Goal: Ask a question

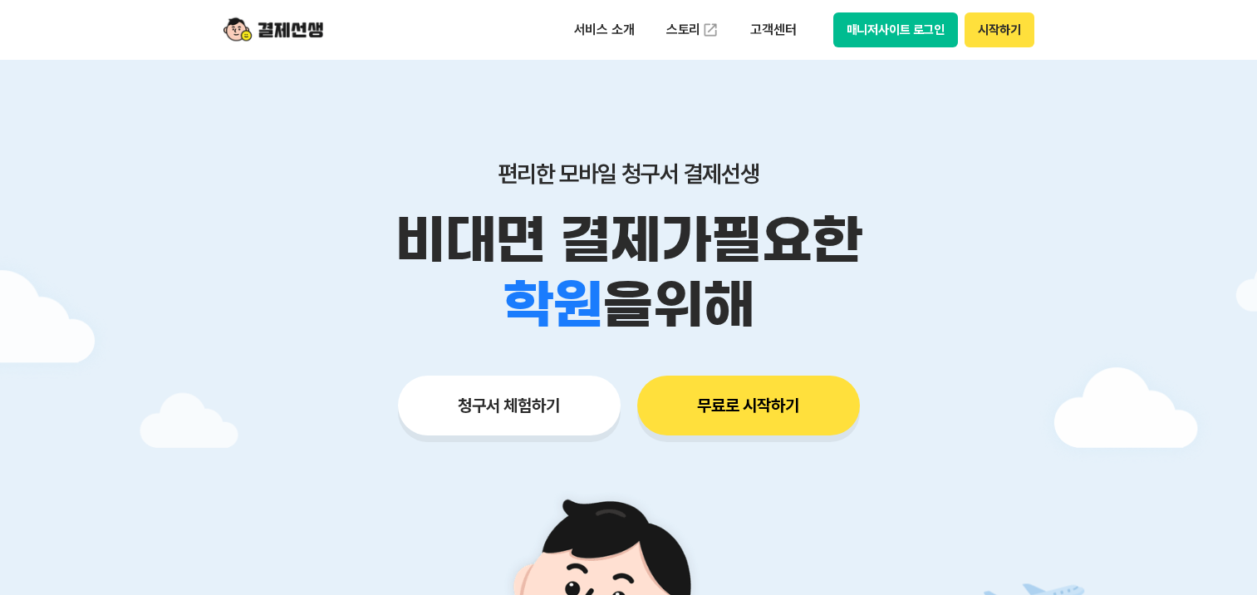
click at [994, 27] on button "시작하기" at bounding box center [999, 29] width 69 height 35
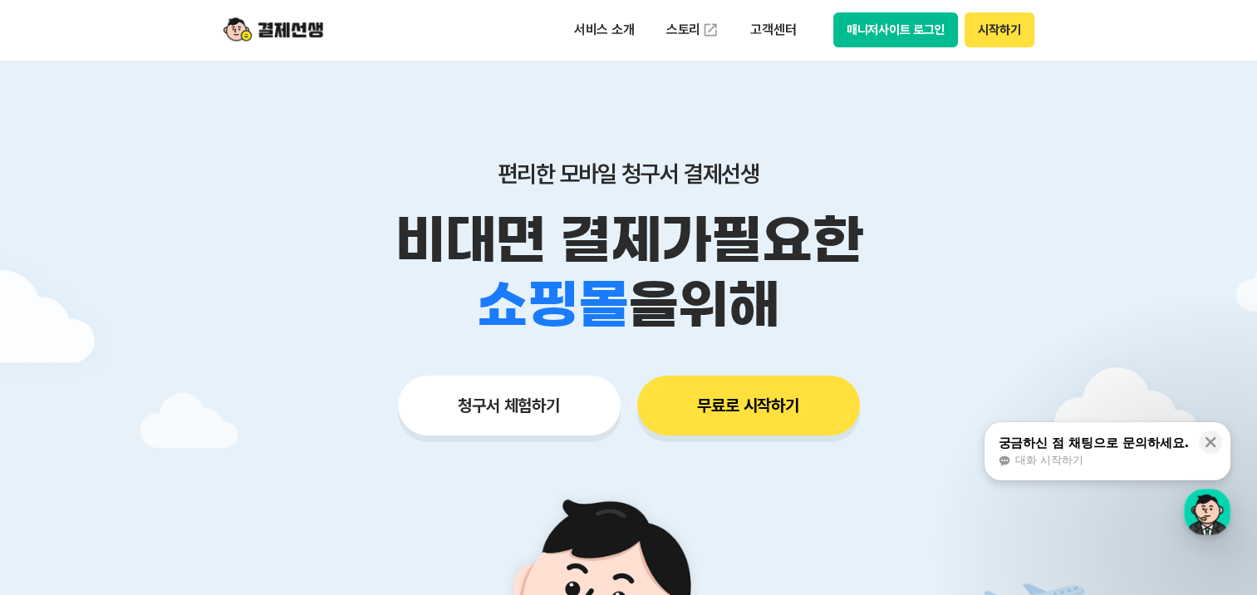
click at [872, 29] on button "매니저사이트 로그인" at bounding box center [895, 29] width 125 height 35
click at [778, 30] on p "고객센터" at bounding box center [773, 30] width 69 height 30
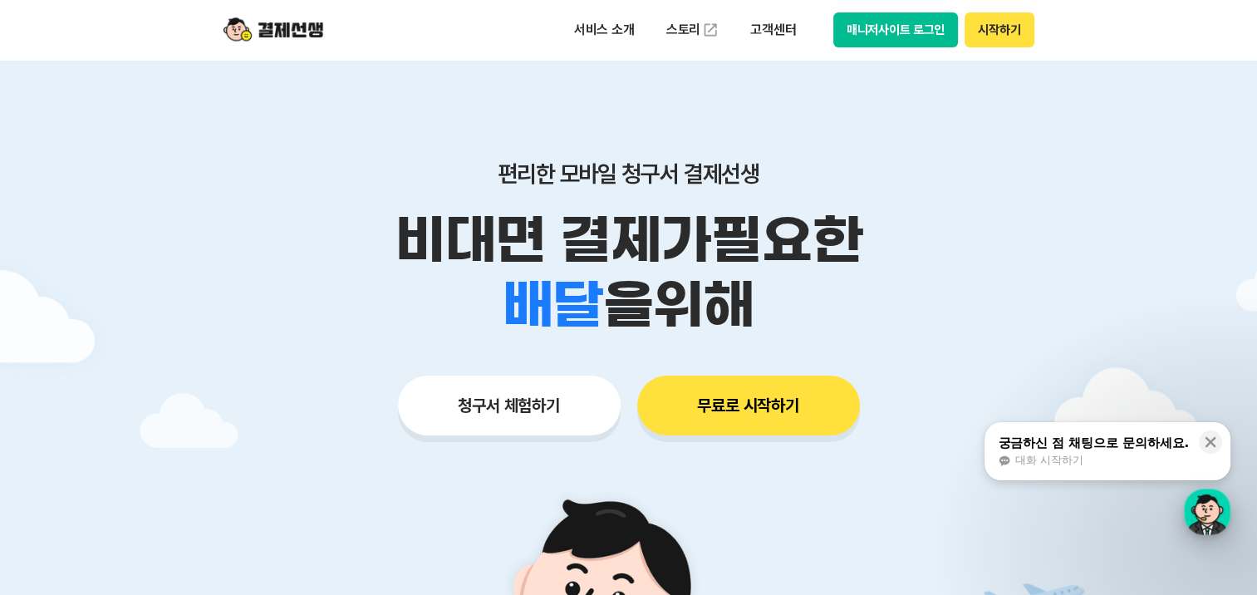
click at [1197, 509] on div "button" at bounding box center [1207, 512] width 47 height 47
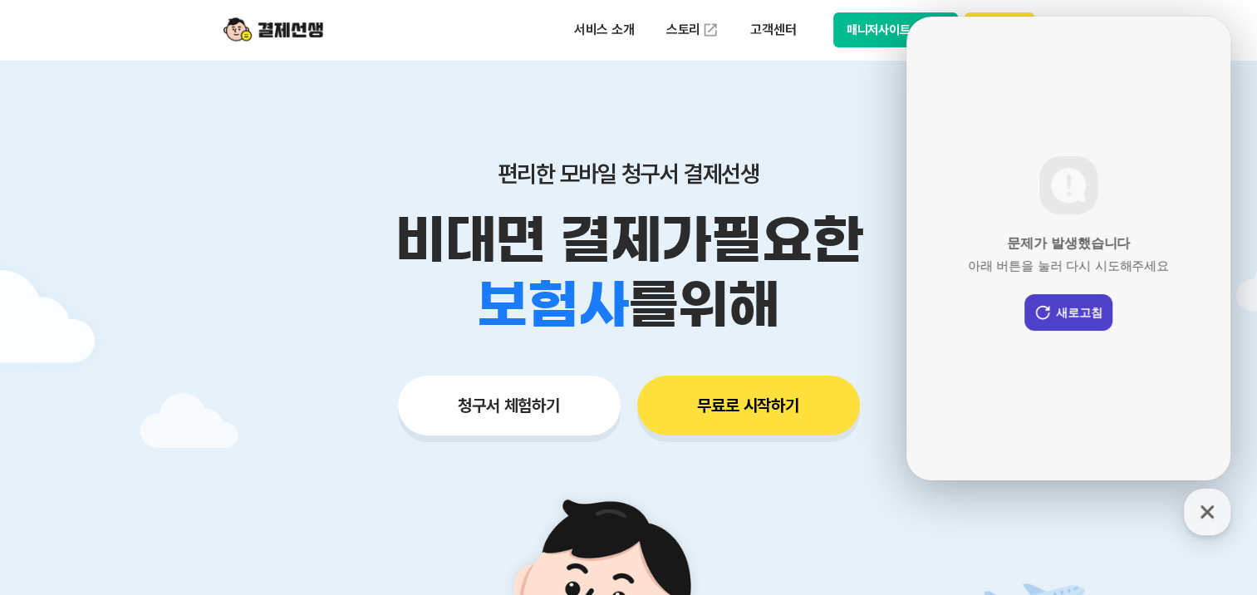
click at [1071, 319] on button "새로고침" at bounding box center [1069, 312] width 88 height 37
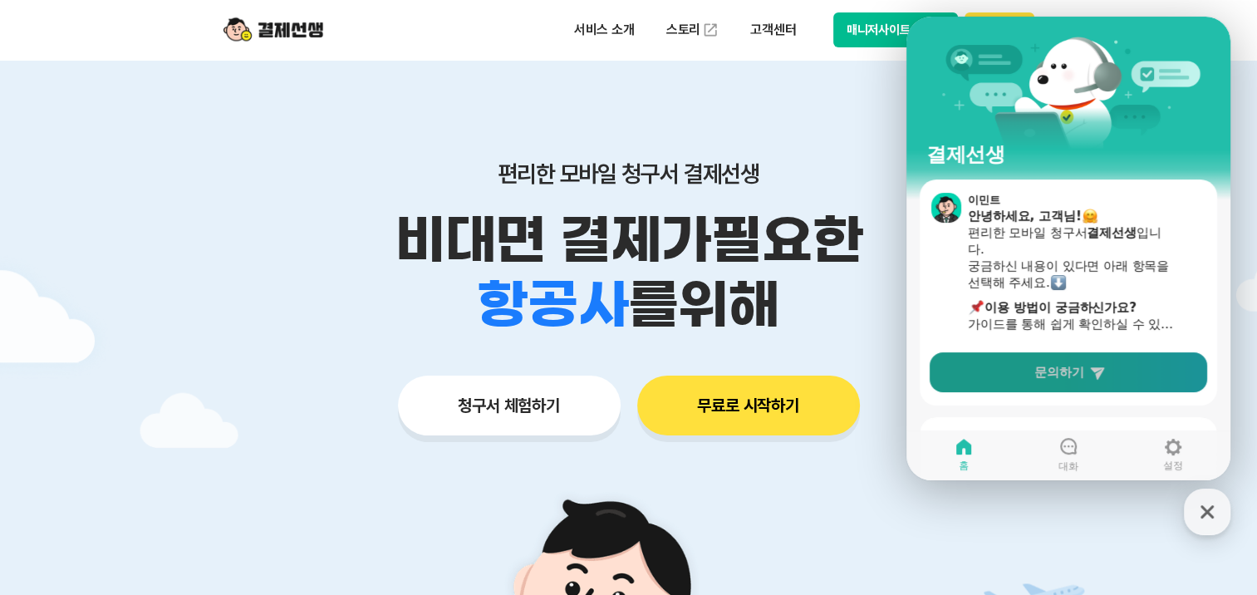
click at [1048, 371] on span "문의하기" at bounding box center [1059, 372] width 50 height 17
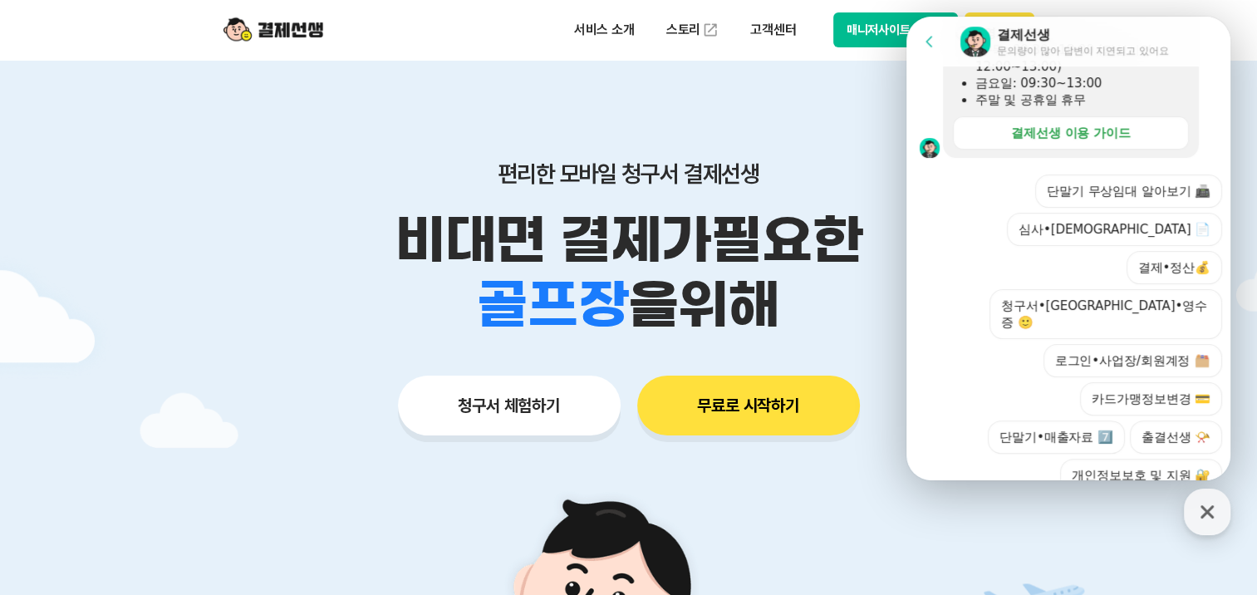
scroll to position [507, 0]
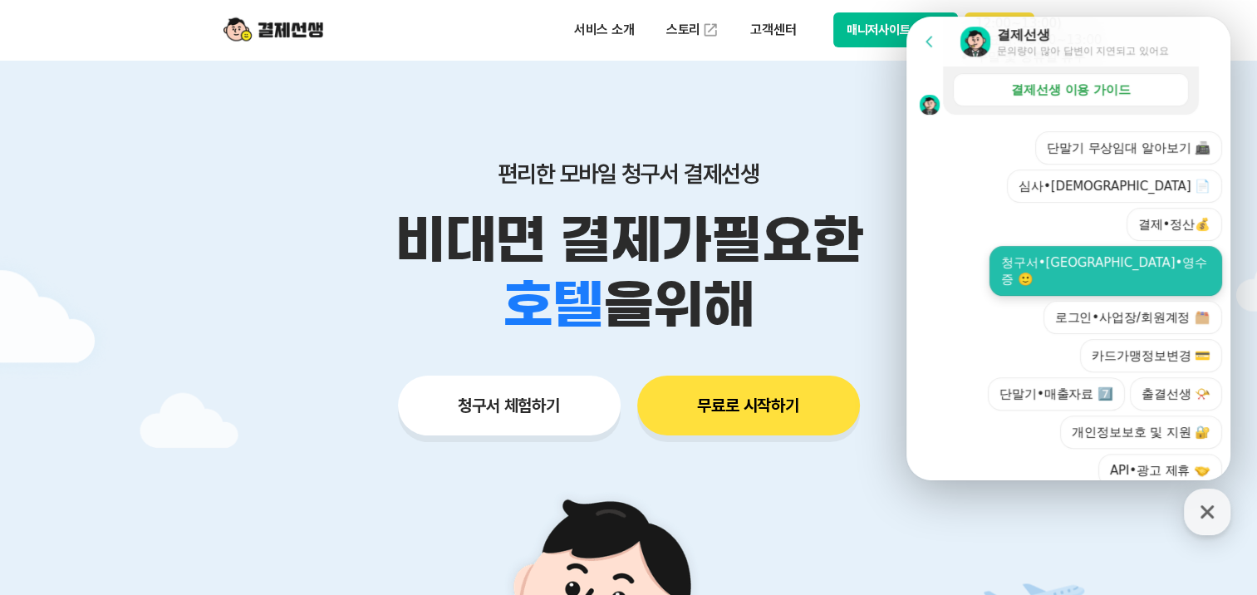
click at [1106, 246] on button "청구서•[GEOGRAPHIC_DATA]•영수증 🙂" at bounding box center [1106, 271] width 233 height 50
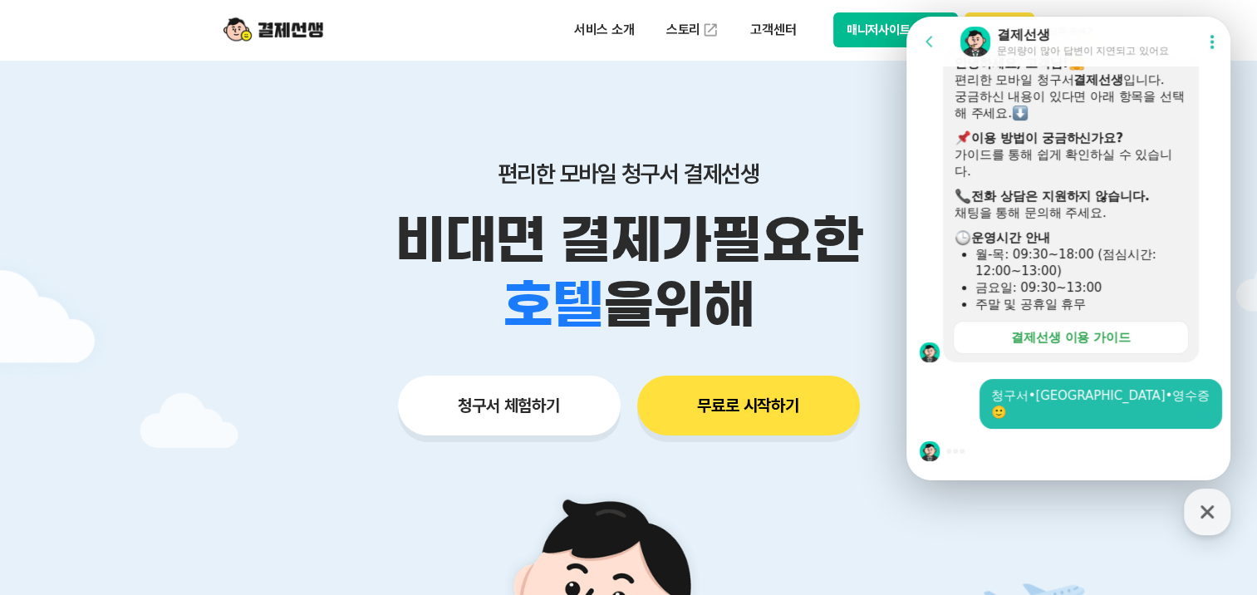
scroll to position [243, 0]
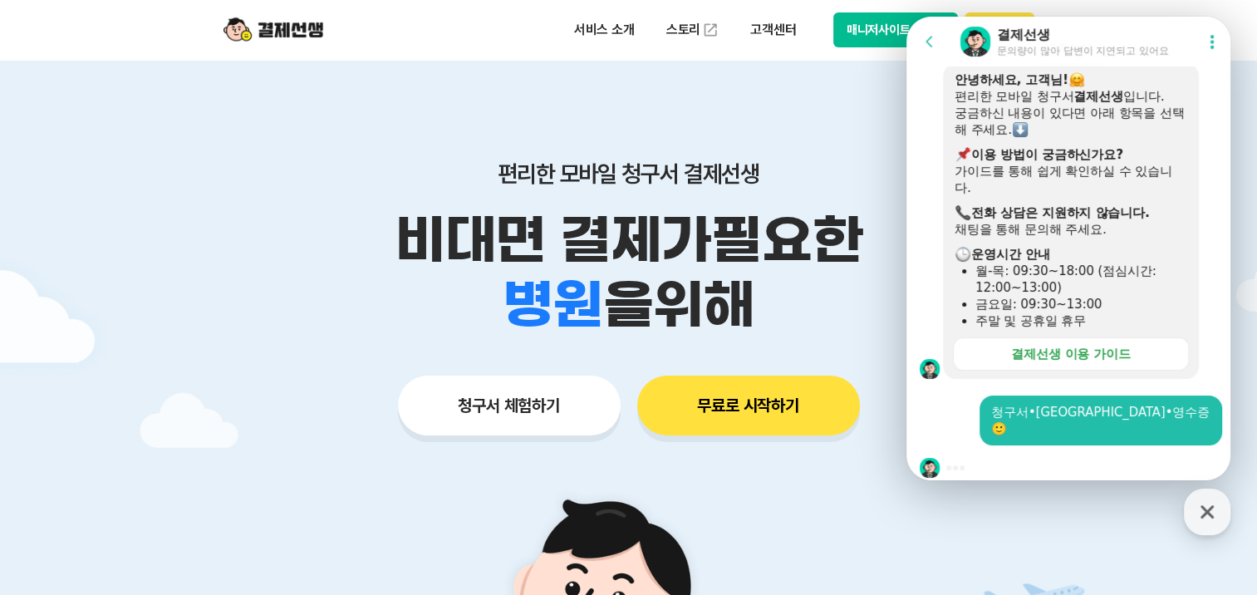
click at [1055, 458] on div at bounding box center [1071, 467] width 329 height 45
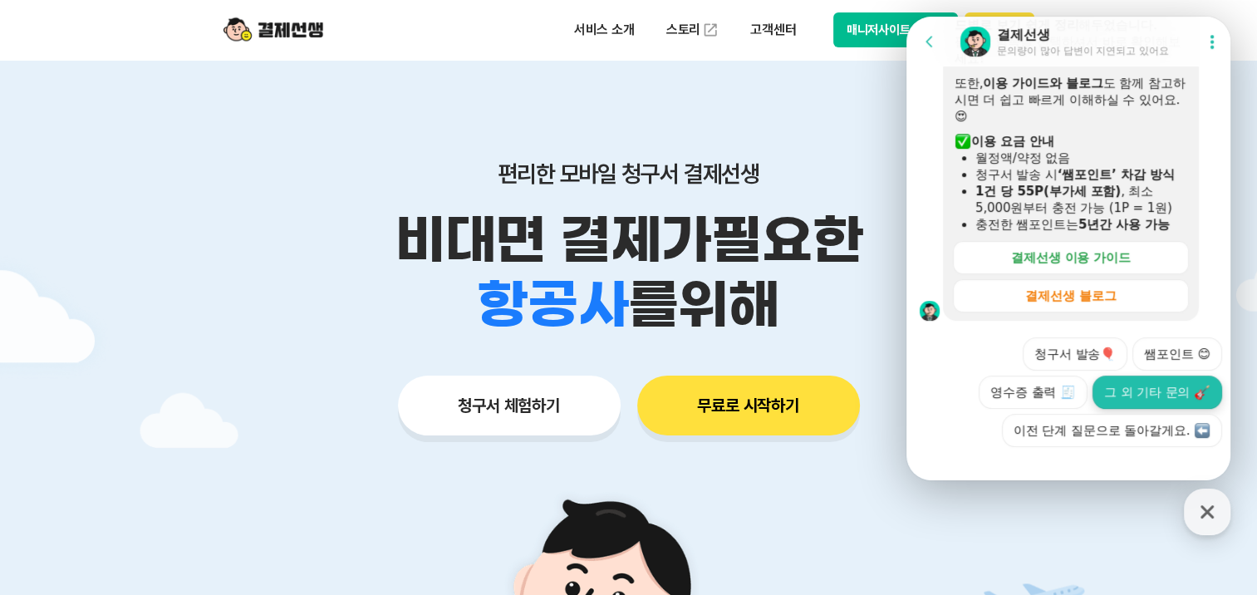
click at [1146, 379] on button "그 외 기타 문의" at bounding box center [1158, 392] width 130 height 33
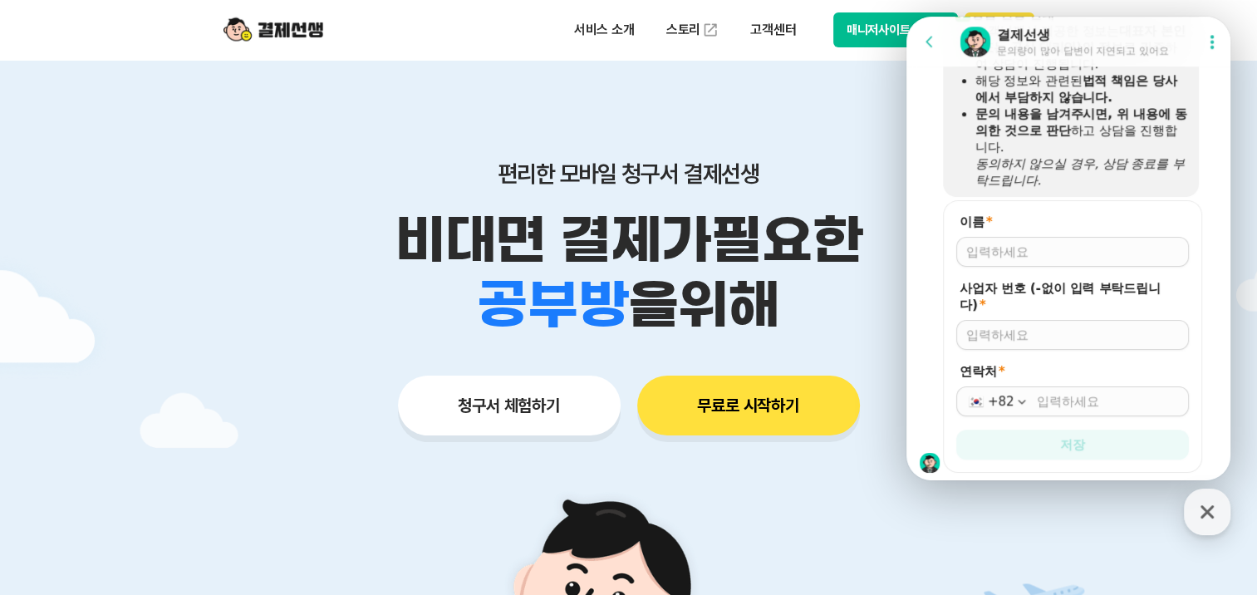
scroll to position [1230, 0]
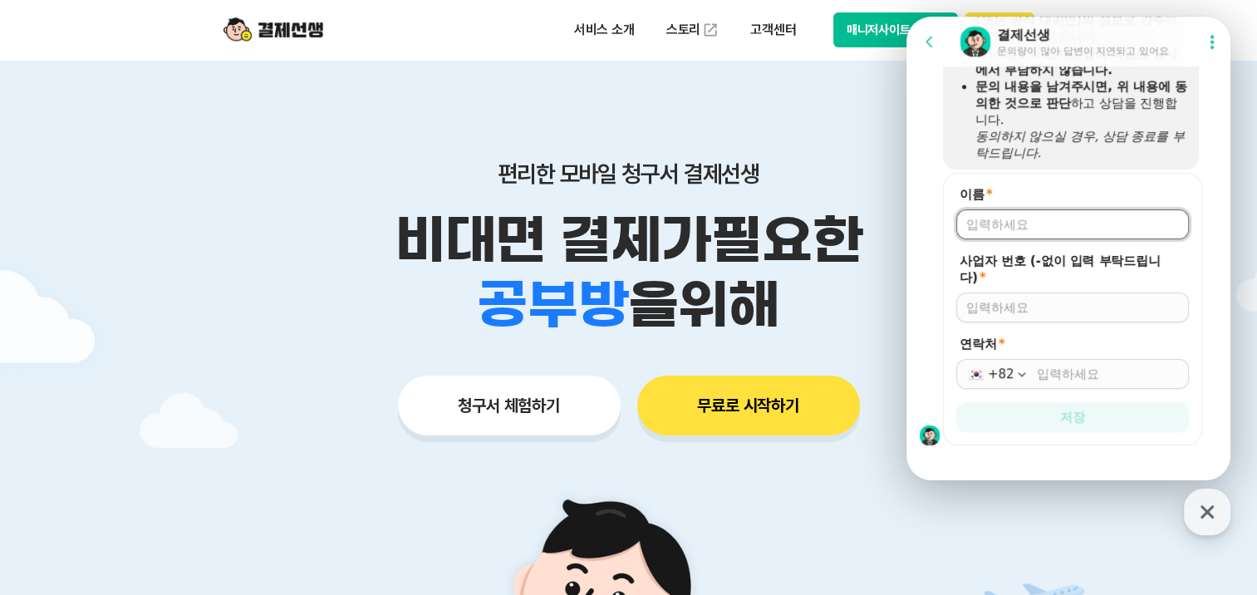
click at [1015, 216] on input "이름 *" at bounding box center [1072, 224] width 213 height 17
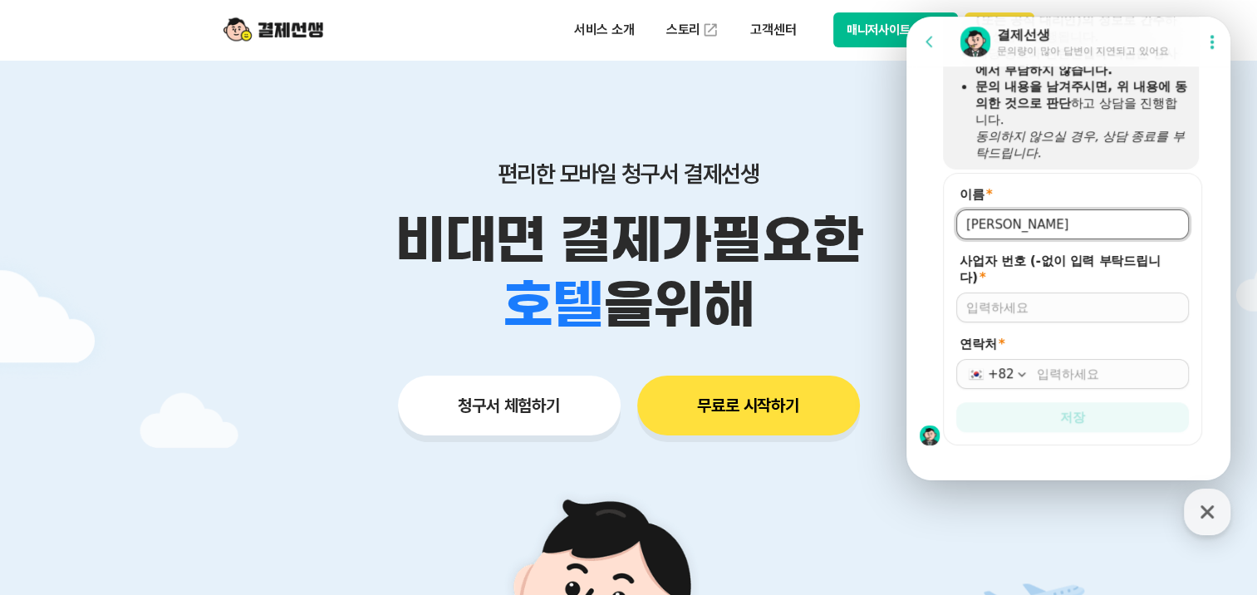
type input "[PERSON_NAME]"
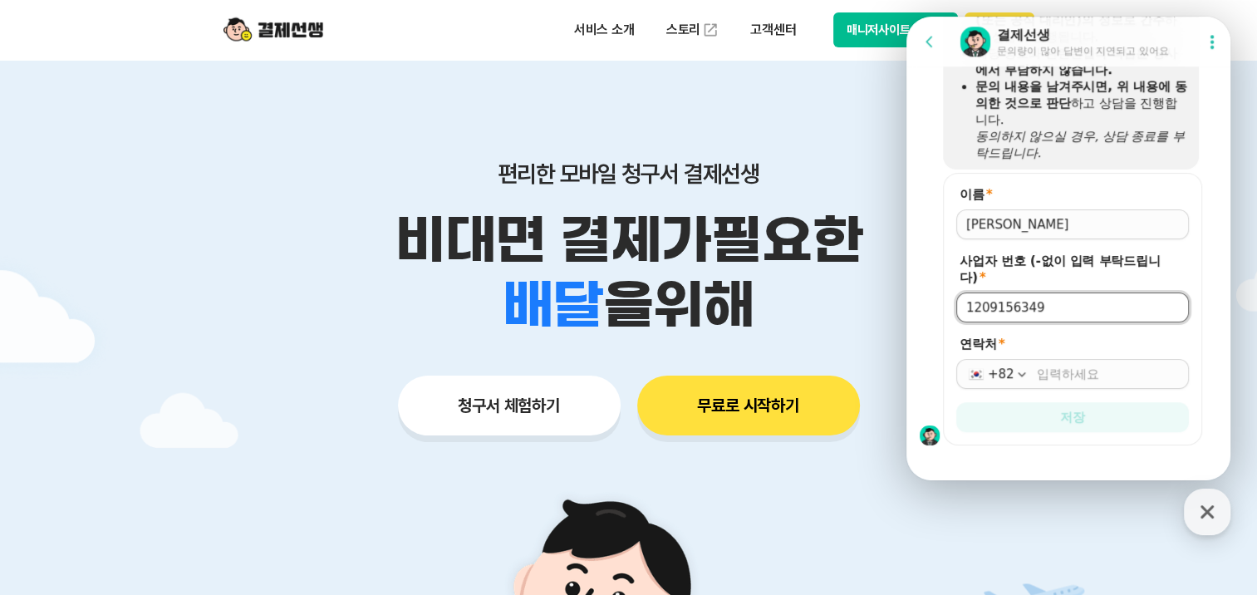
type input "1209156349"
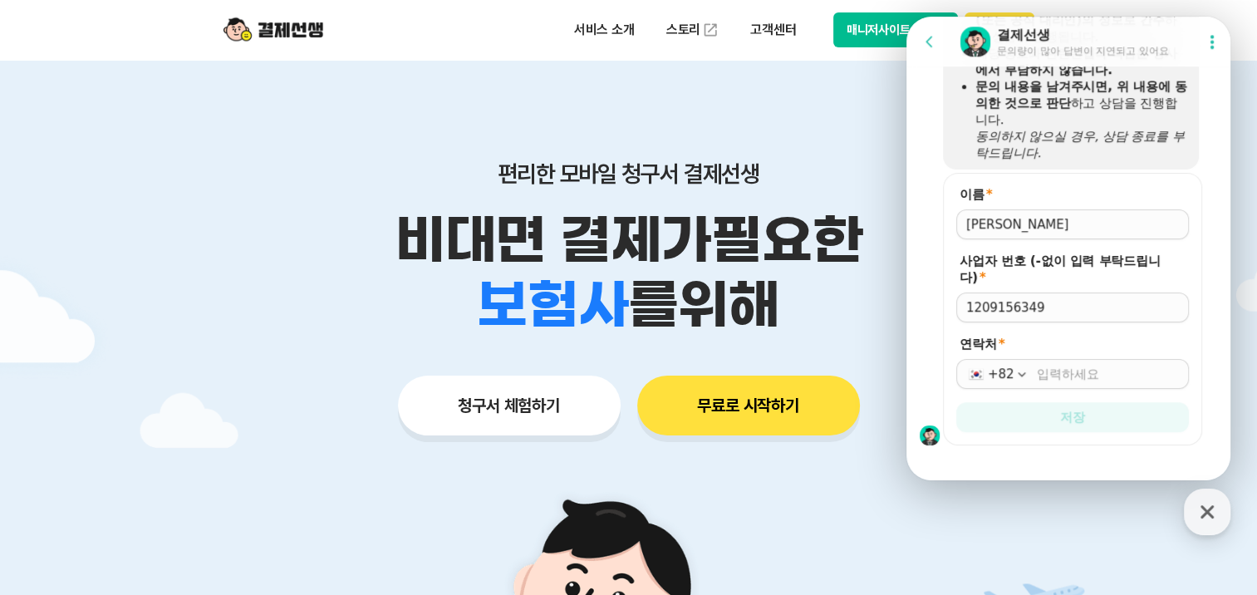
click at [1044, 366] on input "연락처 *" at bounding box center [1108, 374] width 142 height 17
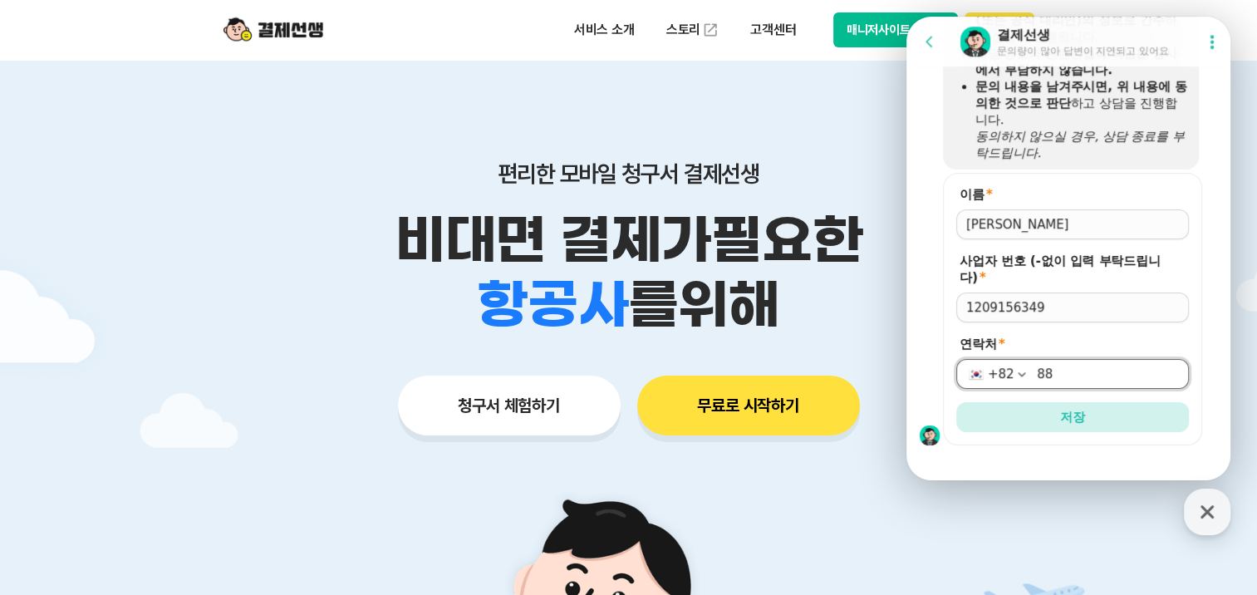
type input "8"
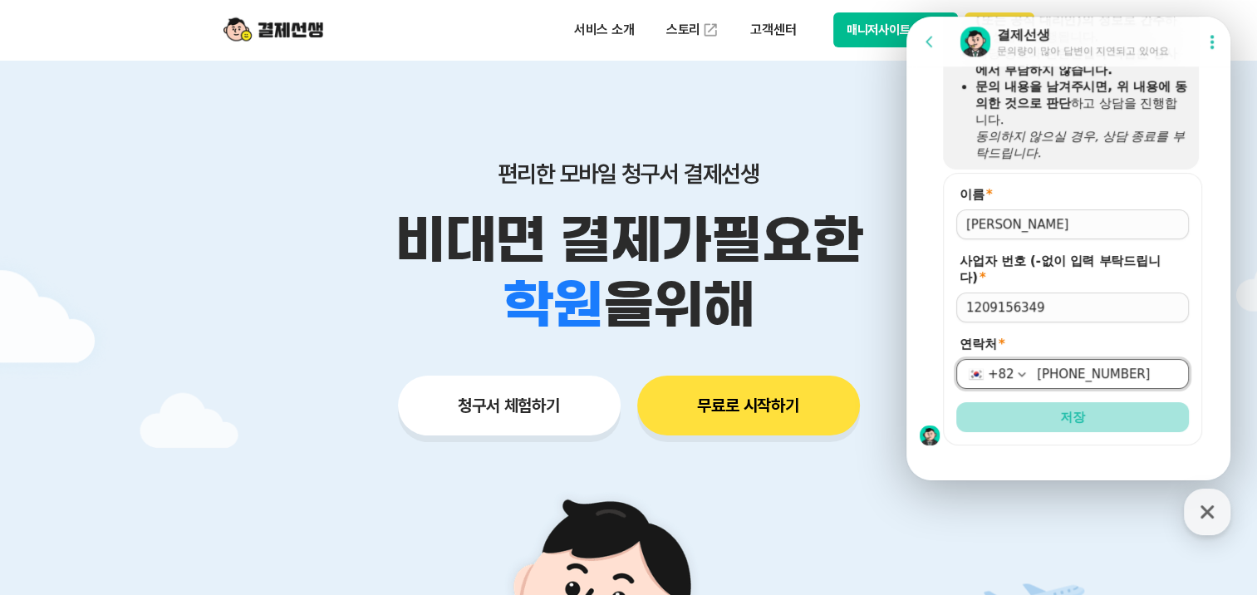
type input "[PHONE_NUMBER]"
click at [1071, 402] on button "저장" at bounding box center [1072, 417] width 233 height 30
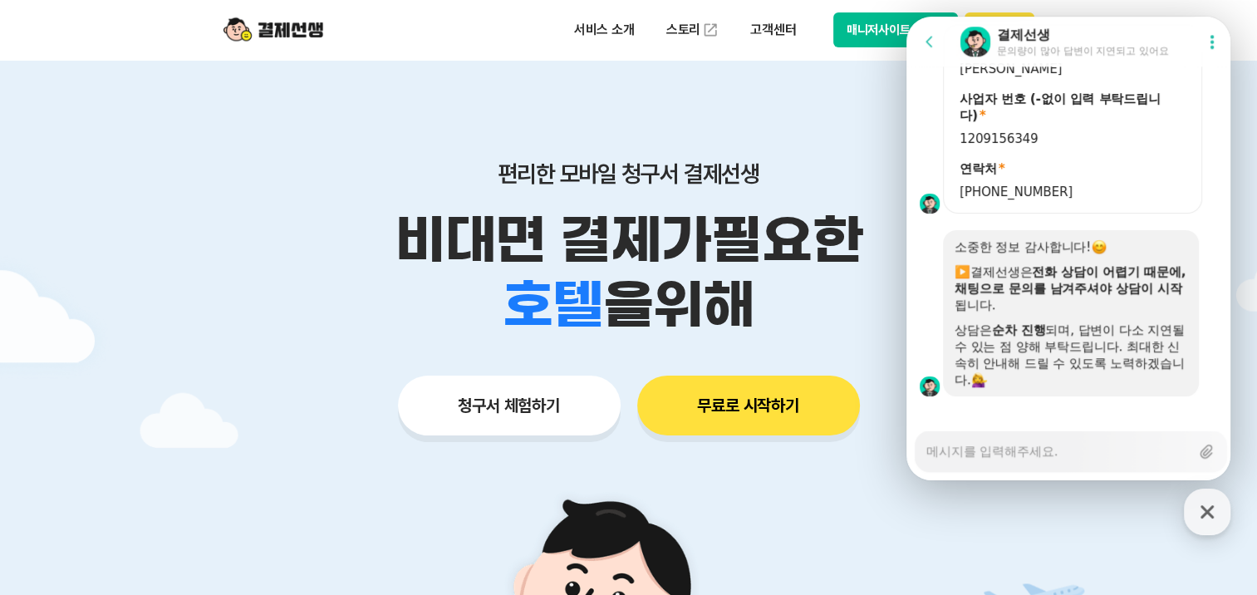
scroll to position [1379, 0]
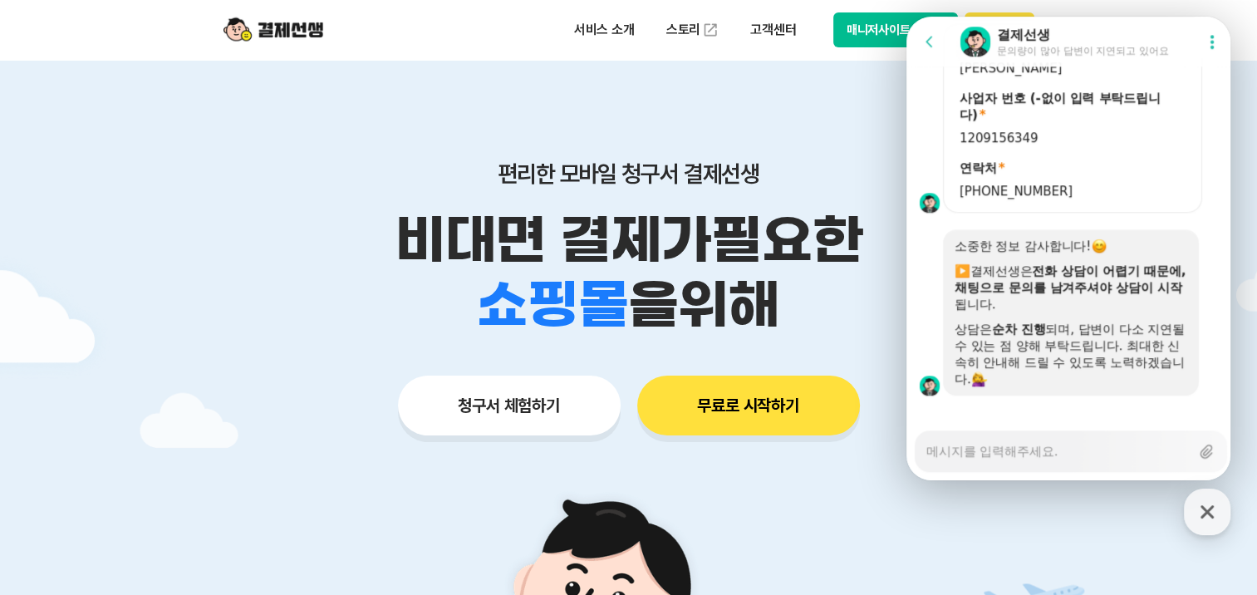
click at [1064, 459] on div "Messenger Input Textarea" at bounding box center [1057, 451] width 263 height 40
click at [1010, 452] on textarea "Messenger Input Textarea" at bounding box center [1057, 445] width 263 height 28
type textarea "x"
type textarea "ㅇ"
type textarea "x"
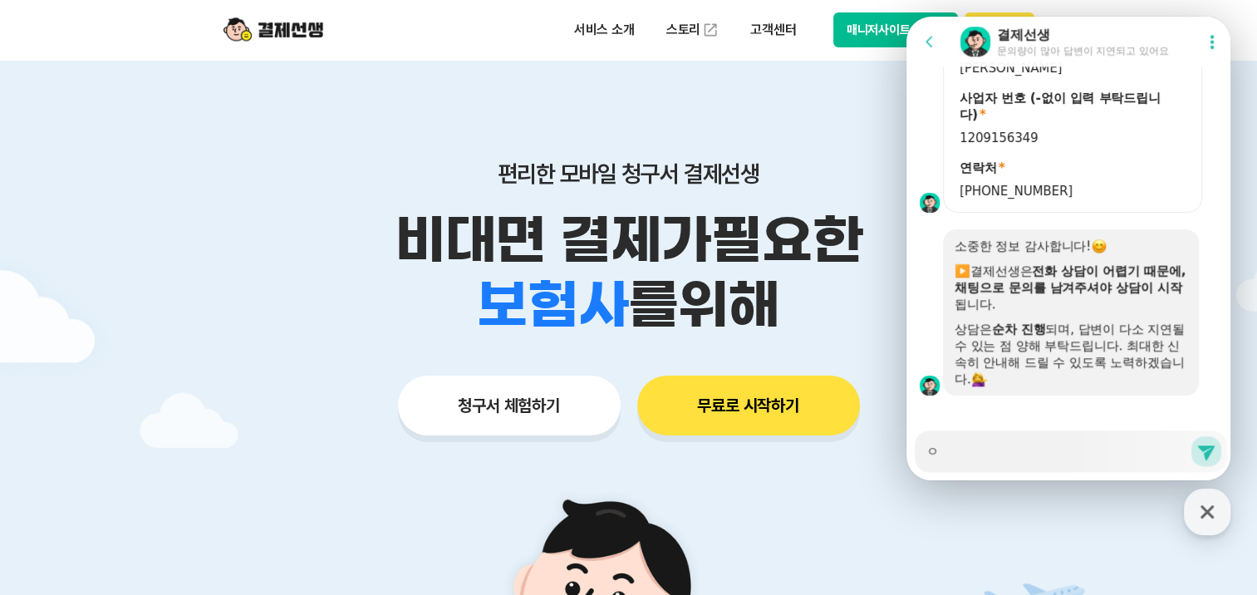
type textarea "우"
type textarea "x"
type textarea "위"
type textarea "x"
type textarea "위 ㅅ"
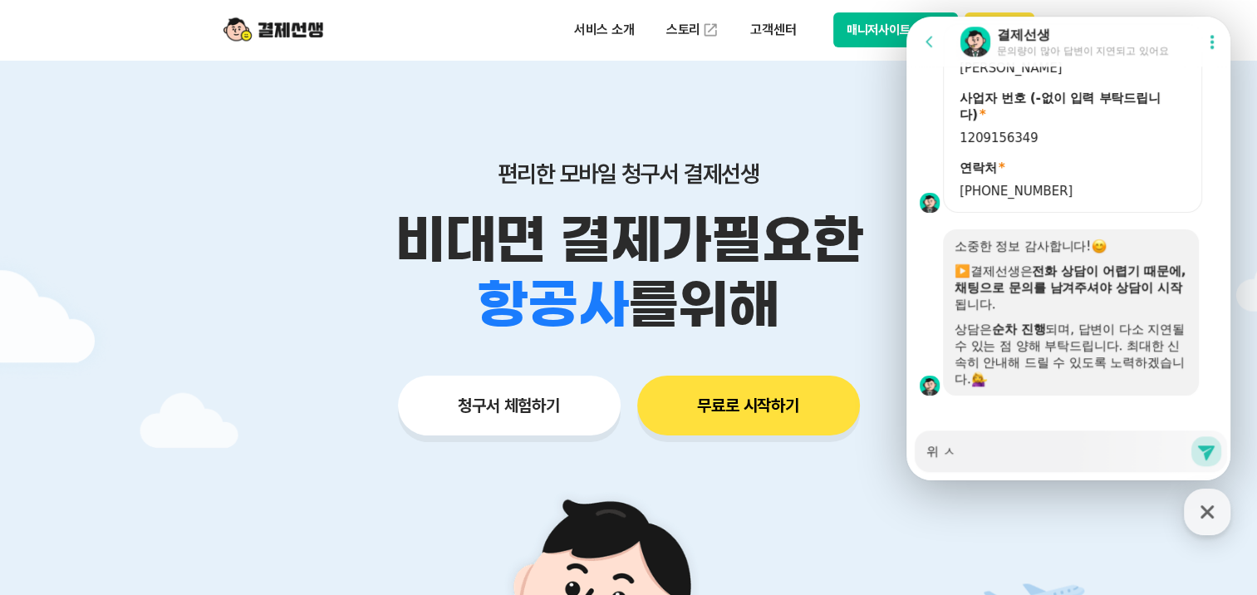
type textarea "x"
type textarea "위 상"
type textarea "x"
type textarea "위 사어"
type textarea "x"
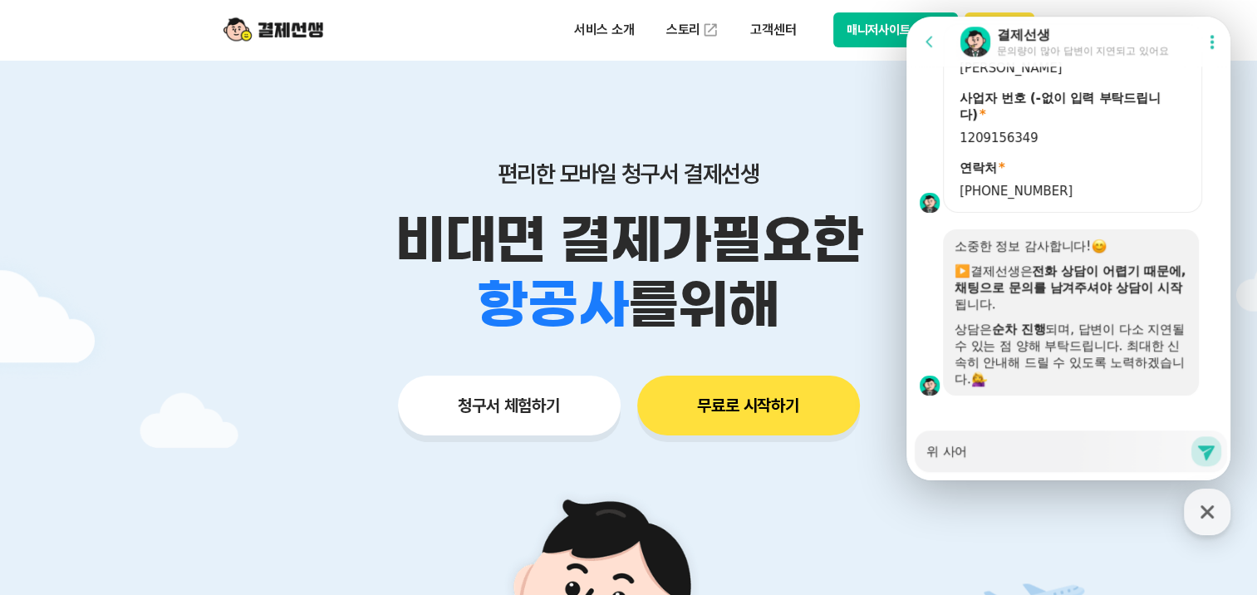
type textarea "위 사업"
type textarea "x"
type textarea "위 사업ㅈ"
type textarea "x"
type textarea "위 사업자"
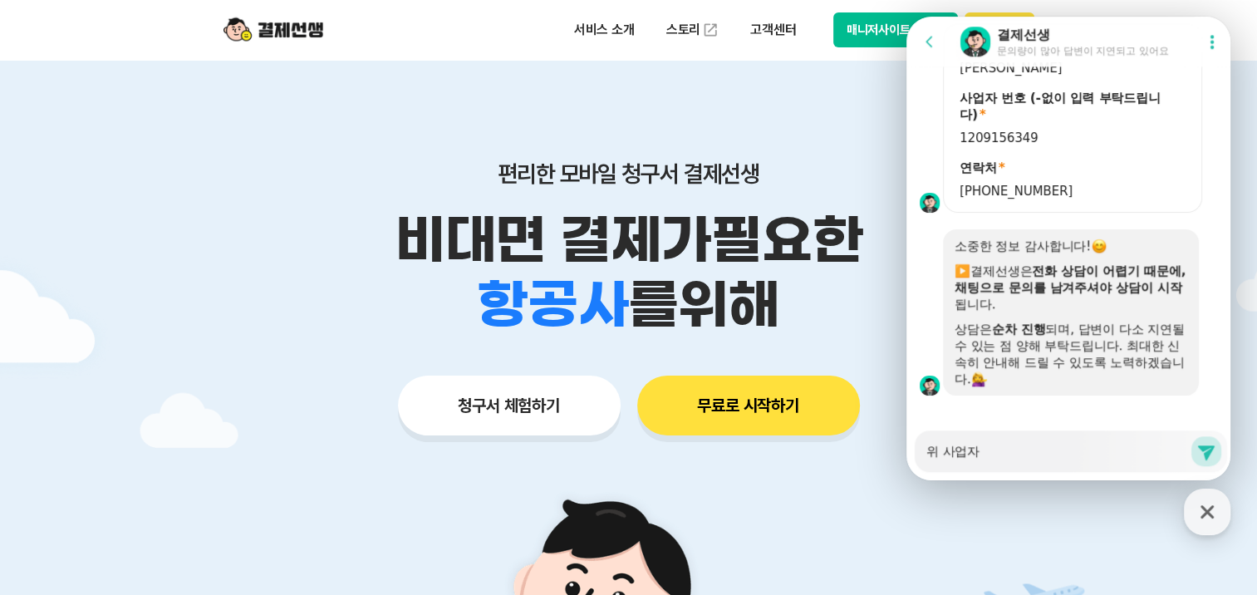
type textarea "x"
type textarea "위 사업잔"
type textarea "x"
type textarea "위 사업자느"
type textarea "x"
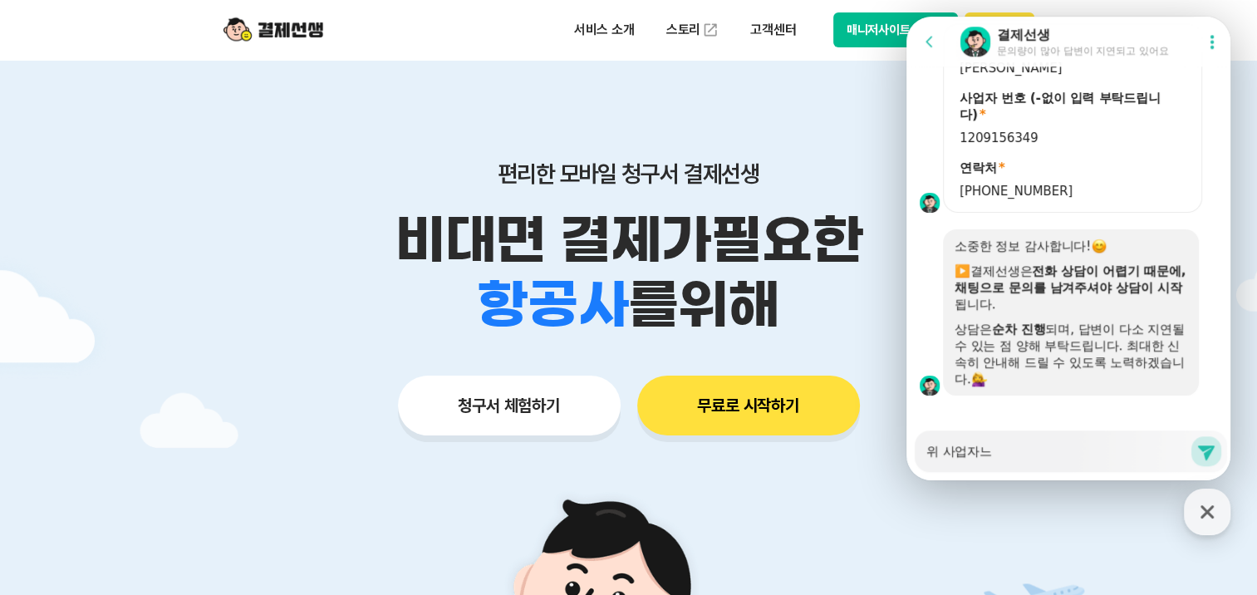
type textarea "위 사업자는"
type textarea "x"
type textarea "위 사업자는"
type textarea "x"
type textarea "위 사업자는 ㅍ"
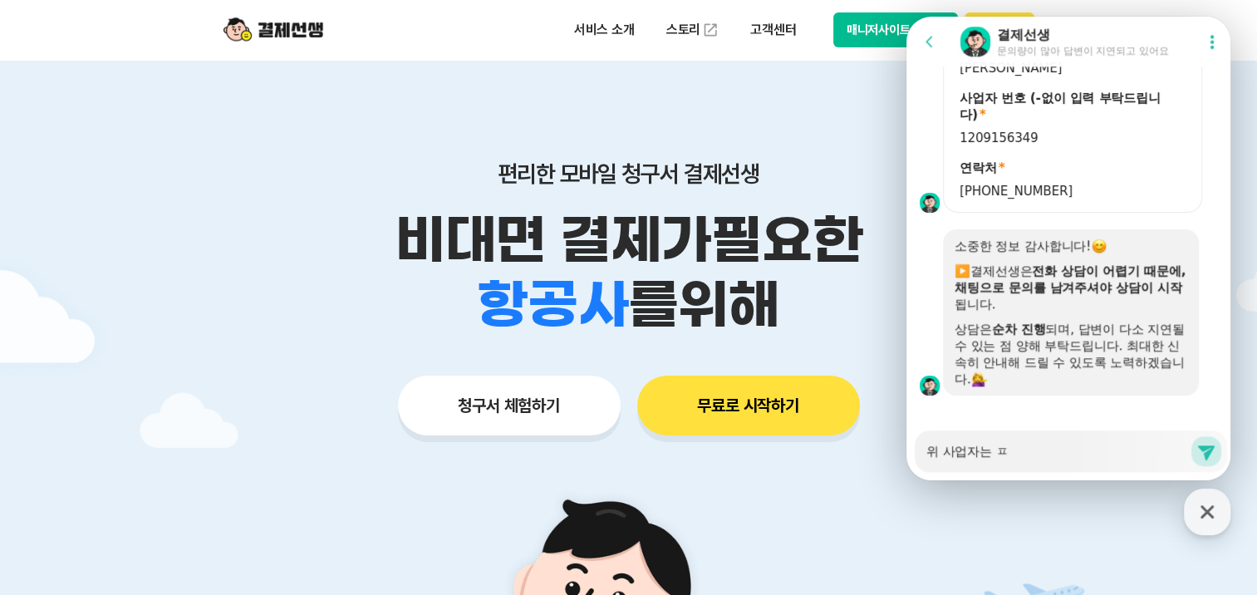
type textarea "x"
type textarea "위 사업자는 폐"
type textarea "x"
type textarea "위 사업자는 폐어"
type textarea "x"
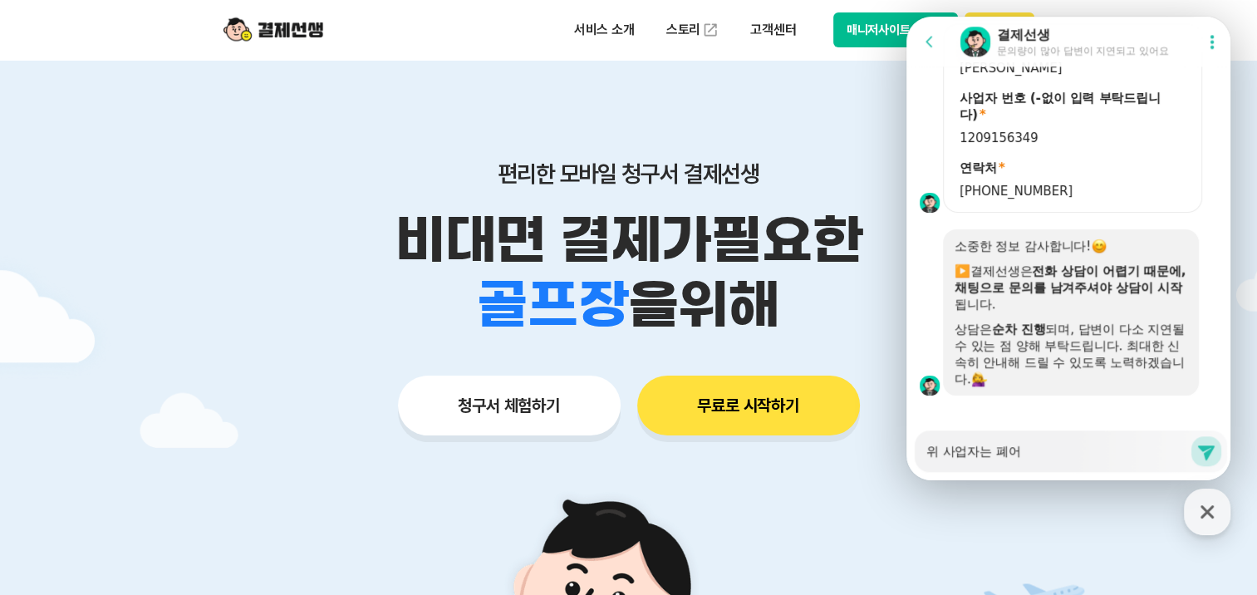
type textarea "위 사업자는 폐업"
type textarea "x"
type textarea "위 사업자는 폐업ㅇ"
type textarea "x"
type textarea "위 사업자는 폐업으"
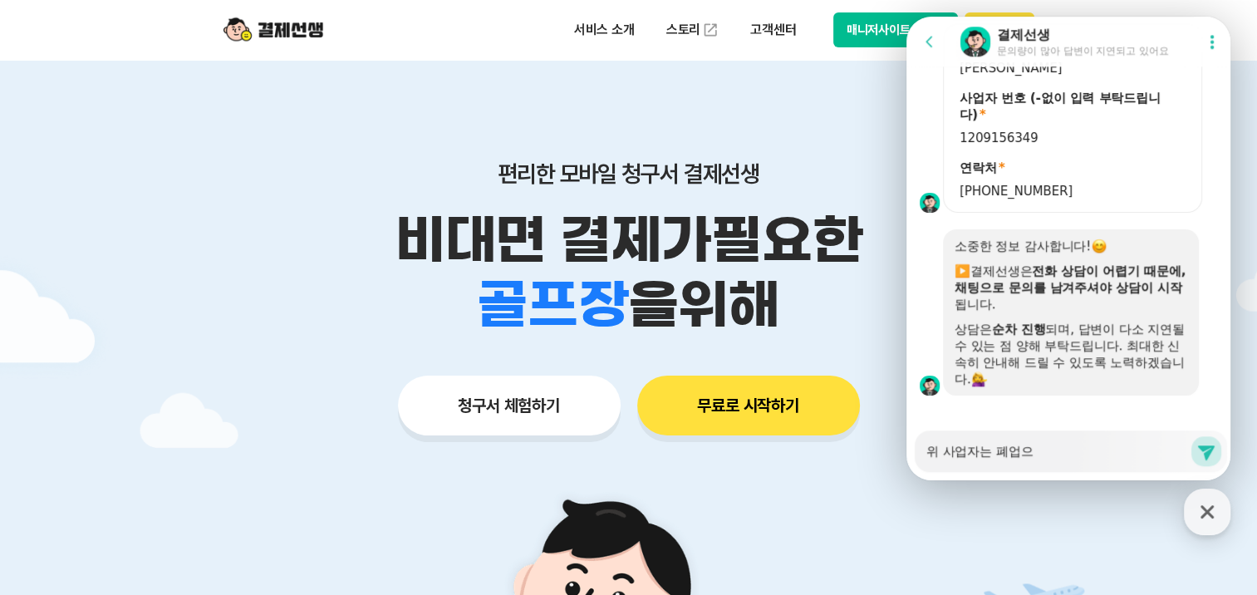
type textarea "x"
type textarea "위 사업자는 폐업을"
type textarea "x"
type textarea "위 사업자는 폐업을"
type textarea "x"
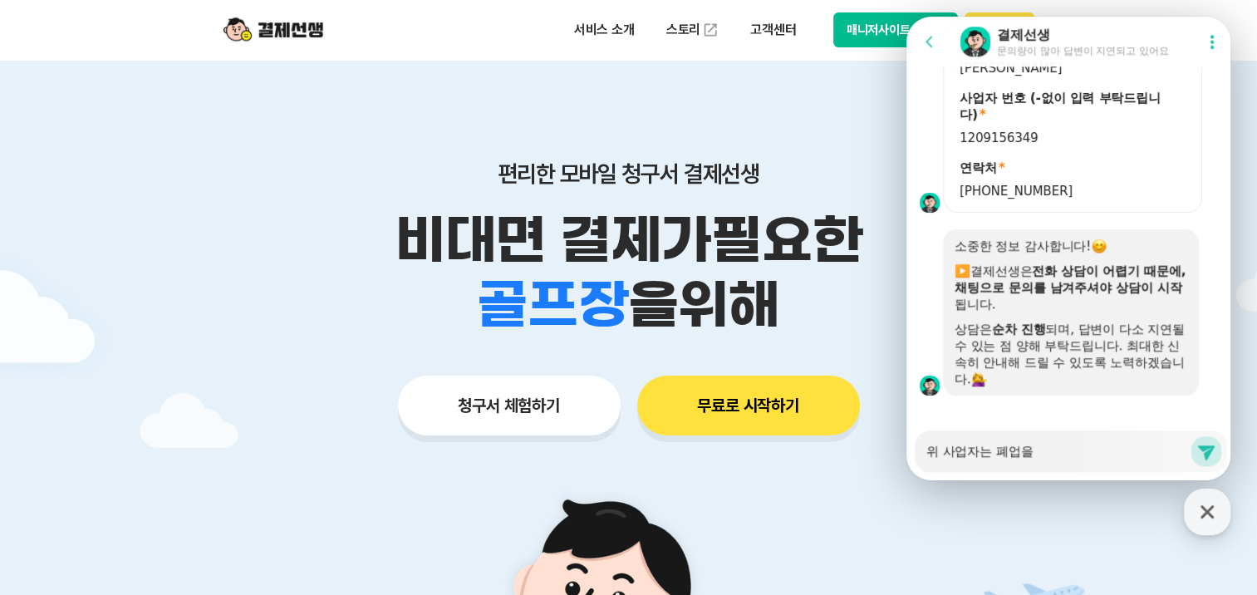
type textarea "위 사업자는 폐업을 ㅎ"
type textarea "x"
type textarea "위 사업자는 폐업을 해"
type textarea "x"
type textarea "위 사업자는 폐업을 해서"
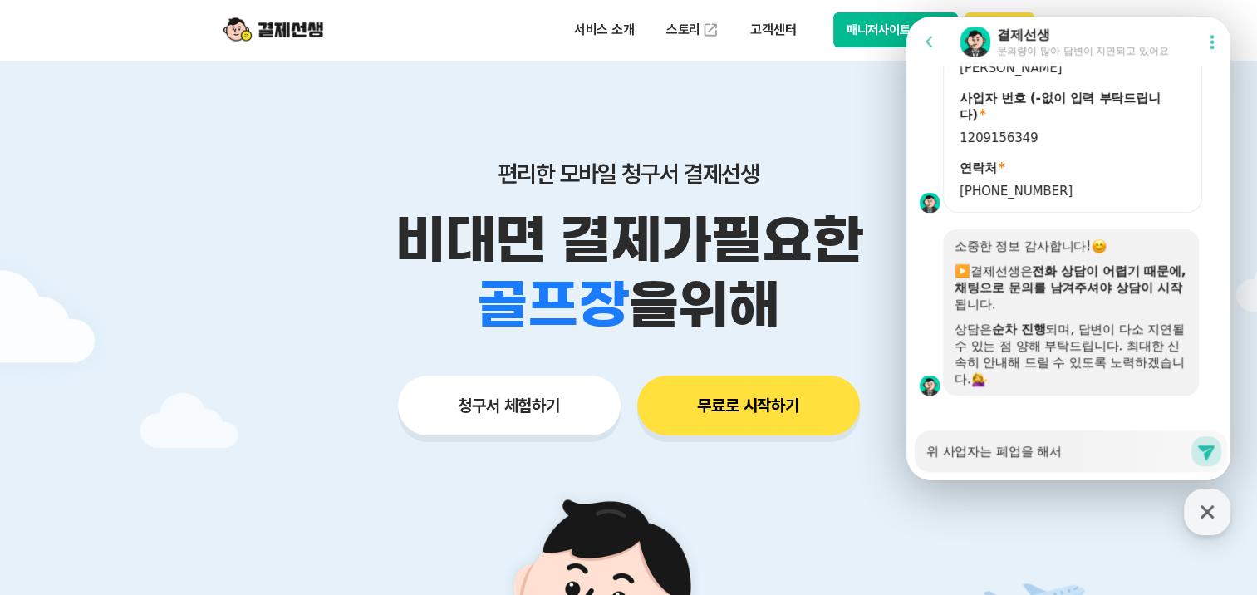
type textarea "x"
type textarea "위 사업자는 폐업을 해서요"
type textarea "x"
type textarea "위 사업자는 폐업을 해서요."
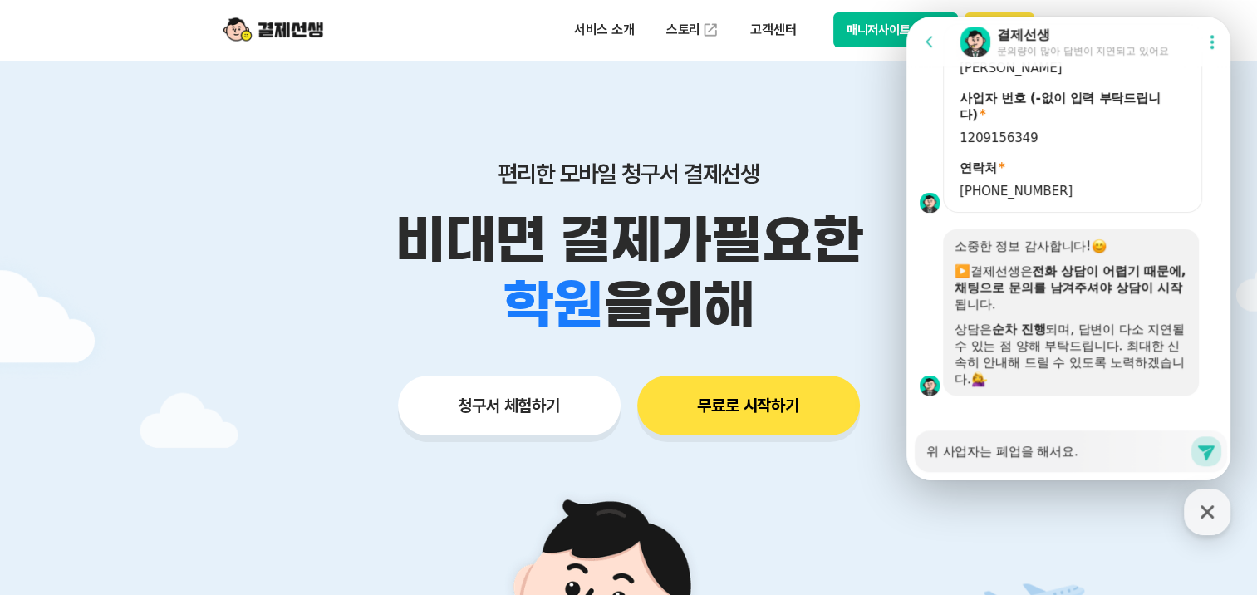
type textarea "x"
type textarea "위 사업자는 폐업을 해서요."
type textarea "x"
type textarea "위 사업자는 폐업을 해서요. ㄷ"
type textarea "x"
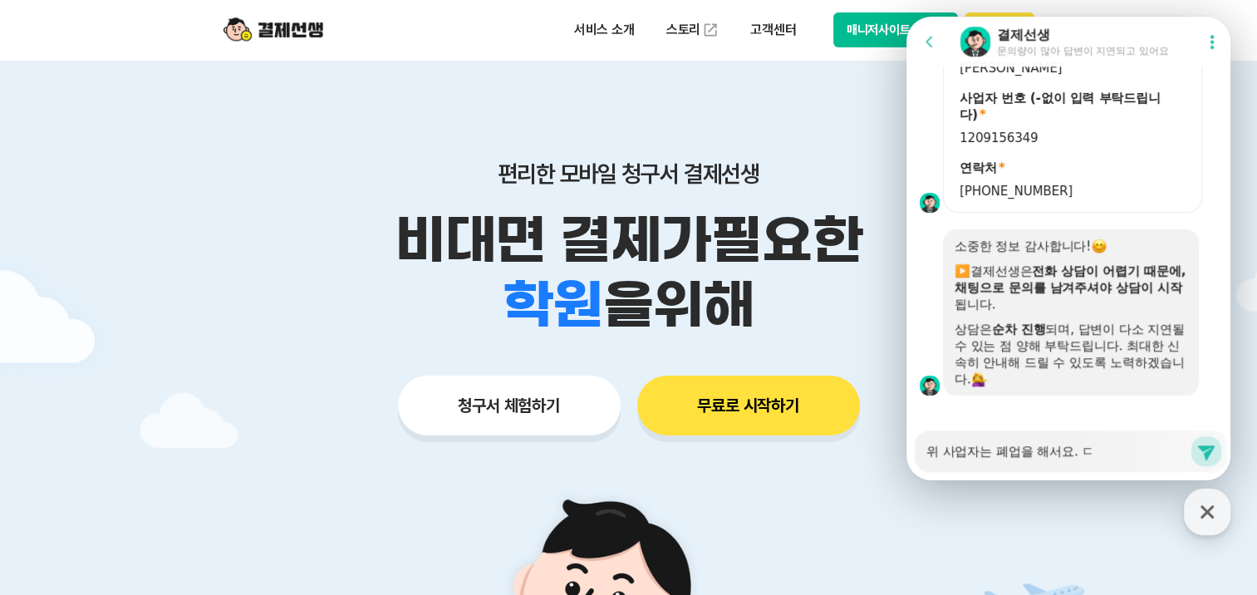
type textarea "위 사업자는 폐업을 해서요. 다"
type textarea "x"
type textarea "위 사업자는 폐업을 해서요. 달"
type textarea "x"
type textarea "위 사업자는 폐업을 해서요. 다른"
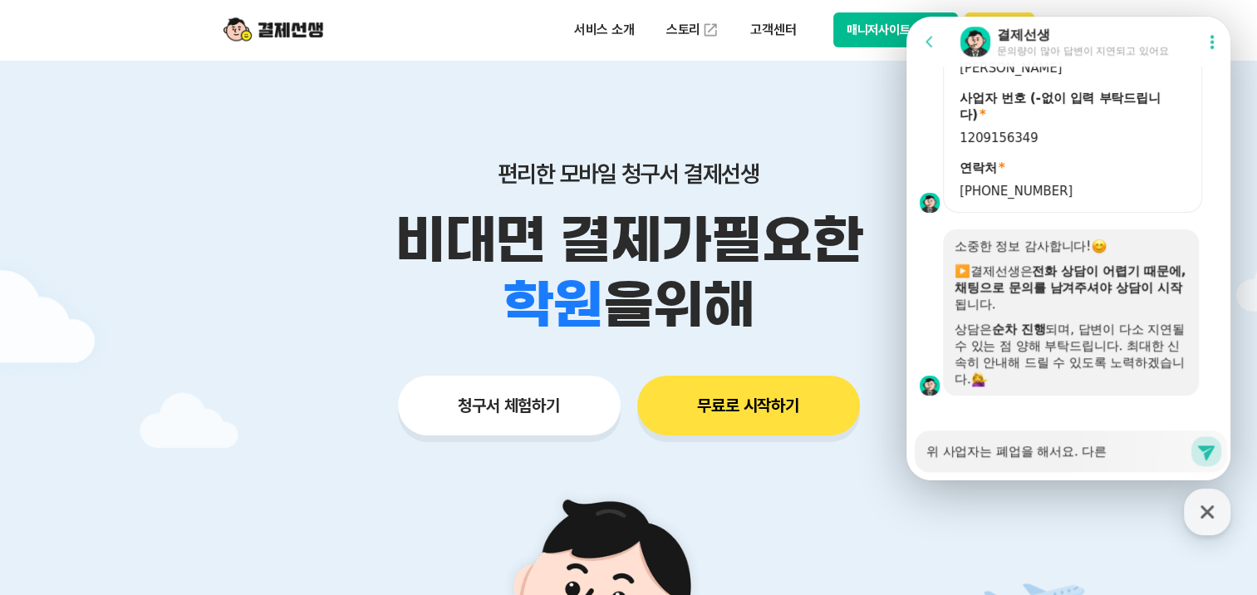
type textarea "x"
type textarea "위 사업자는 폐업을 해서요. 다른"
type textarea "x"
type textarea "위 사업자는 폐업을 해서요. 다른 ㅅ"
type textarea "x"
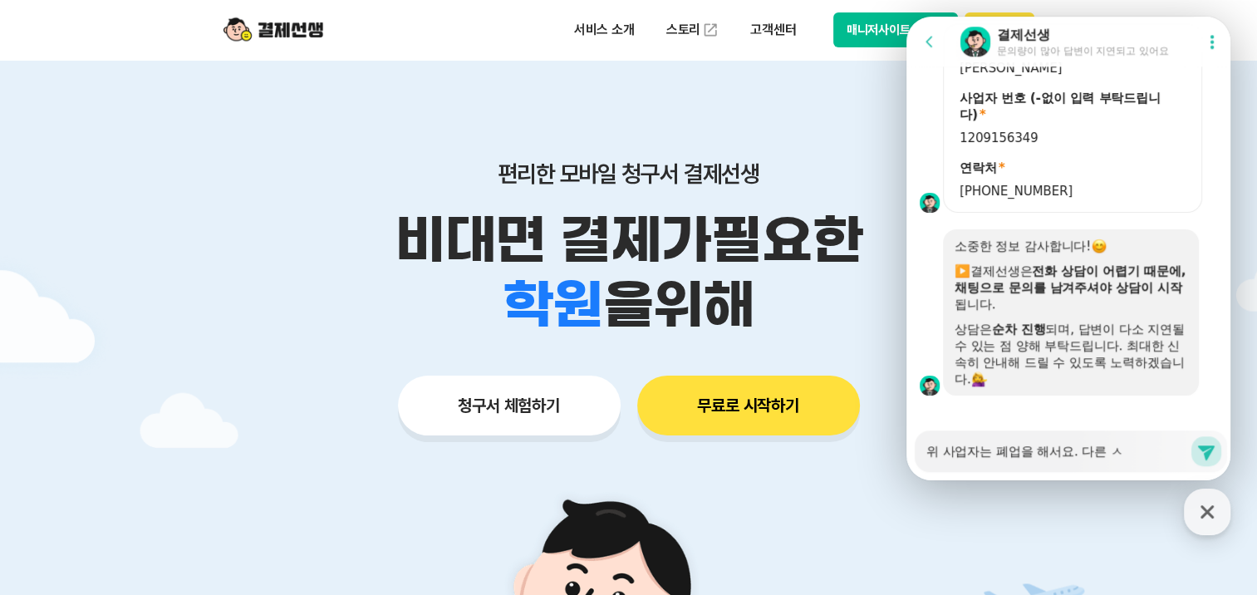
type textarea "위 사업자는 폐업을 해서요. 다른 사"
type textarea "x"
type textarea "위 사업자는 폐업을 해서요. 다른 상"
type textarea "x"
type textarea "위 사업자는 폐업을 해서요. 다른 사어"
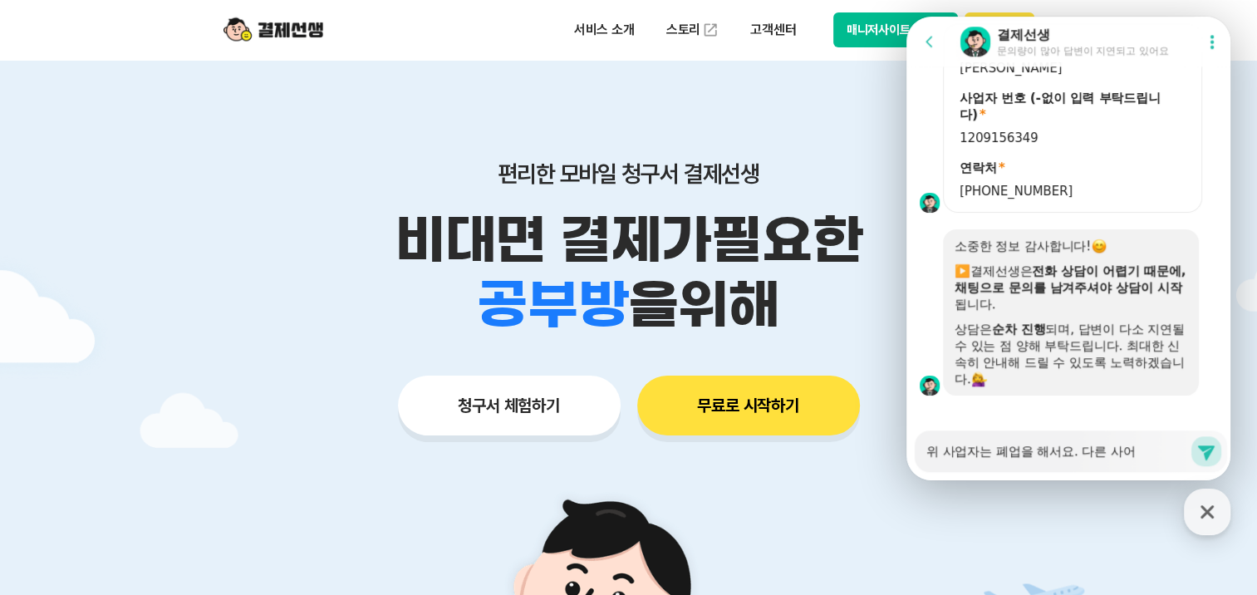
type textarea "x"
type textarea "위 사업자는 폐업을 해서요. 다른 사업"
type textarea "x"
type textarea "위 사업자는 폐업을 해서요. 다른 사업ㅈ"
type textarea "x"
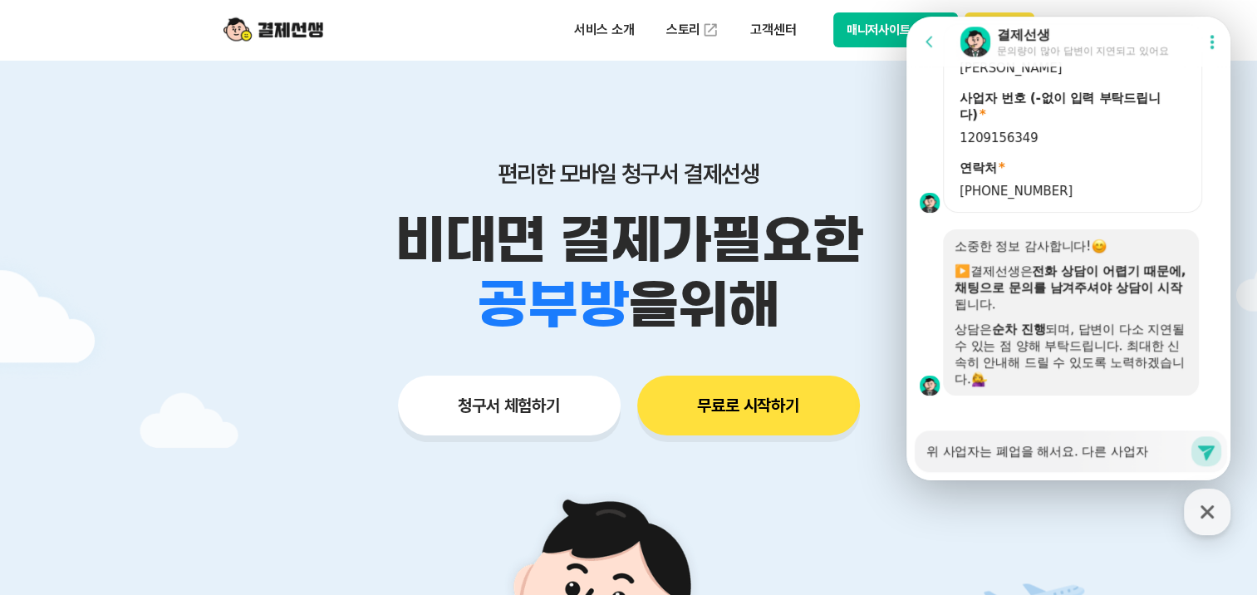
type textarea "위 사업자는 폐업을 해서요. 다른 사업잘"
type textarea "x"
type textarea "위 사업자는 폐업을 해서요. 다른 사업자로"
type textarea "x"
type textarea "위 사업자는 폐업을 해서요. 다른 사업자로"
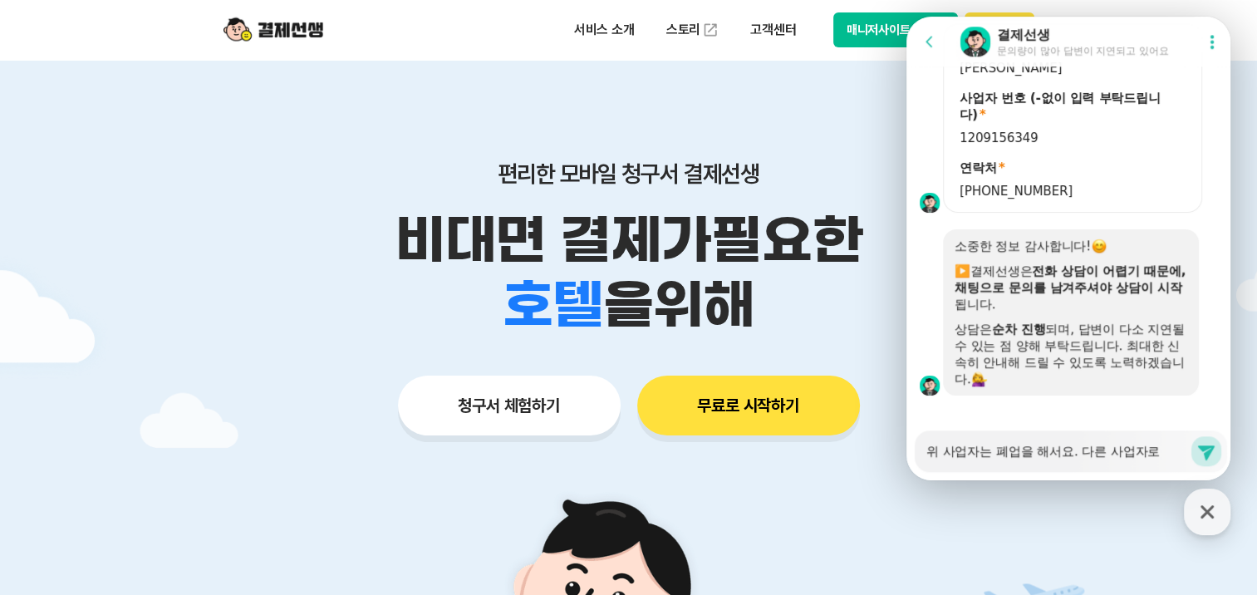
type textarea "x"
type textarea "위 사업자는 폐업을 해서요. 다른 사업자로 ㅍ"
type textarea "x"
type textarea "위 사업자는 폐업을 해서요. 다른 사업자로 포"
type textarea "x"
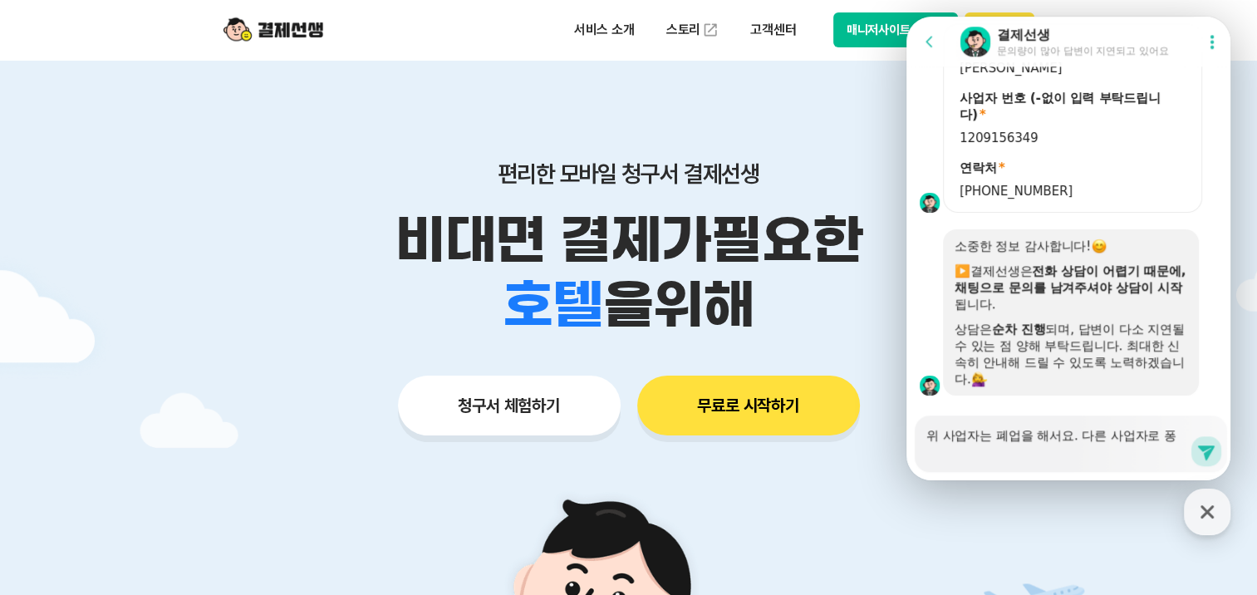
scroll to position [1393, 0]
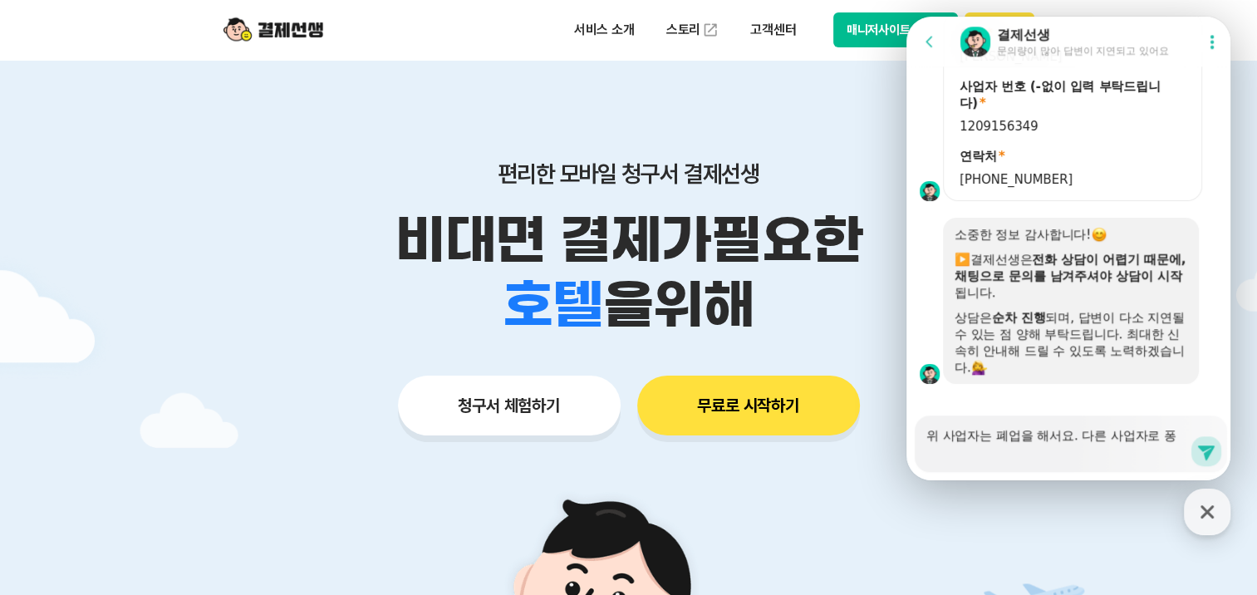
type textarea "위 사업자는 폐업을 해서요. 다른 사업자로 포이"
type textarea "x"
type textarea "위 사업자는 폐업을 해서요. 다른 사업자로 포인"
type textarea "x"
type textarea "위 사업자는 폐업을 해서요. 다른 사업자로 포인ㅌ"
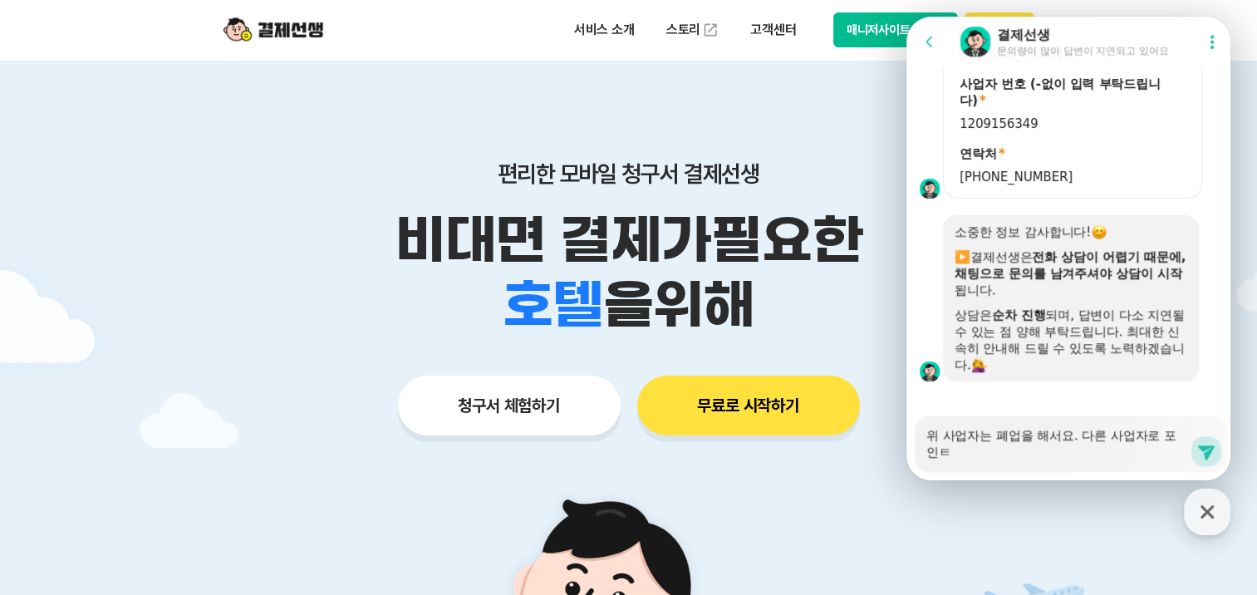
type textarea "x"
type textarea "위 사업자는 폐업을 해서요. 다른 사업자로 포인트"
type textarea "x"
type textarea "위 사업자는 폐업을 해서요. 다른 사업자로 포인트"
type textarea "x"
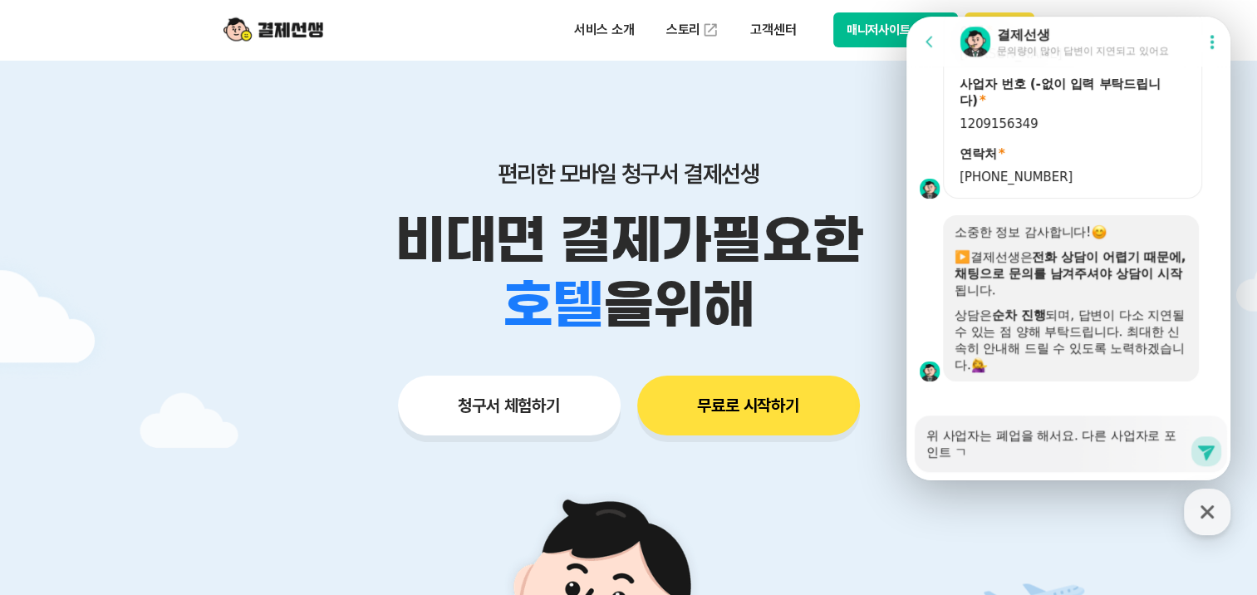
type textarea "위 사업자는 폐업을 해서요. 다른 사업자로 포인트 그"
type textarea "x"
type textarea "위 사업자는 폐업을 해서요. 다른 사업자로 포인트 급"
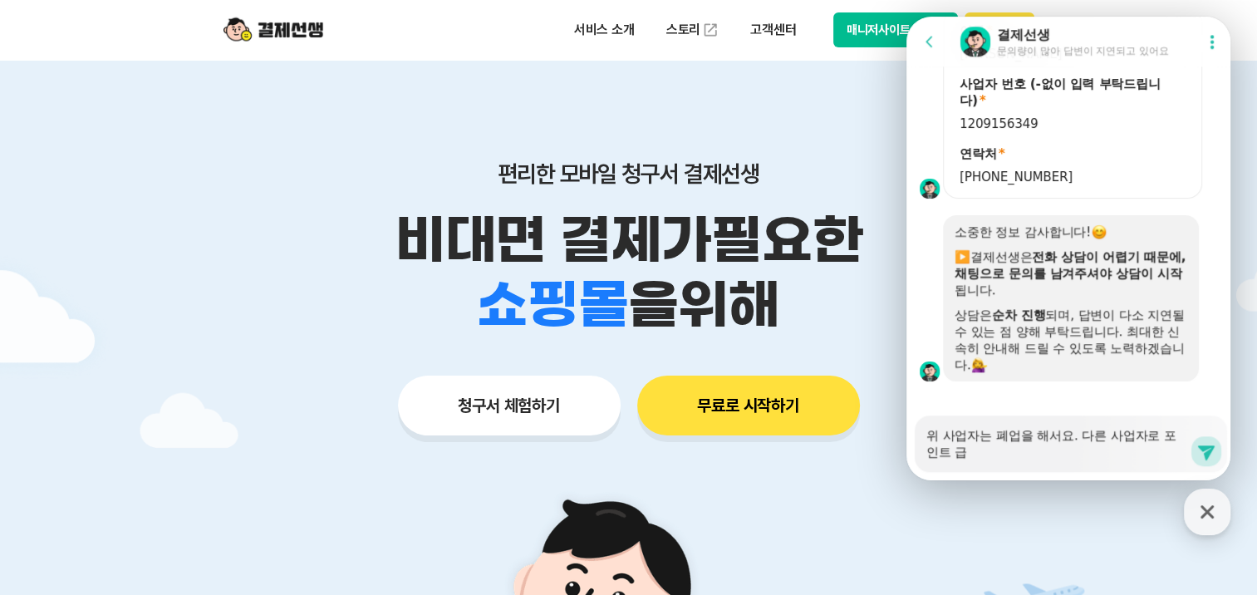
type textarea "x"
type textarea "위 사업자는 폐업을 해서요. 다른 사업자로 포인트 금"
type textarea "x"
type textarea "위 사업자는 폐업을 해서요. 다른 사업자로 포인트 금ㅇ"
type textarea "x"
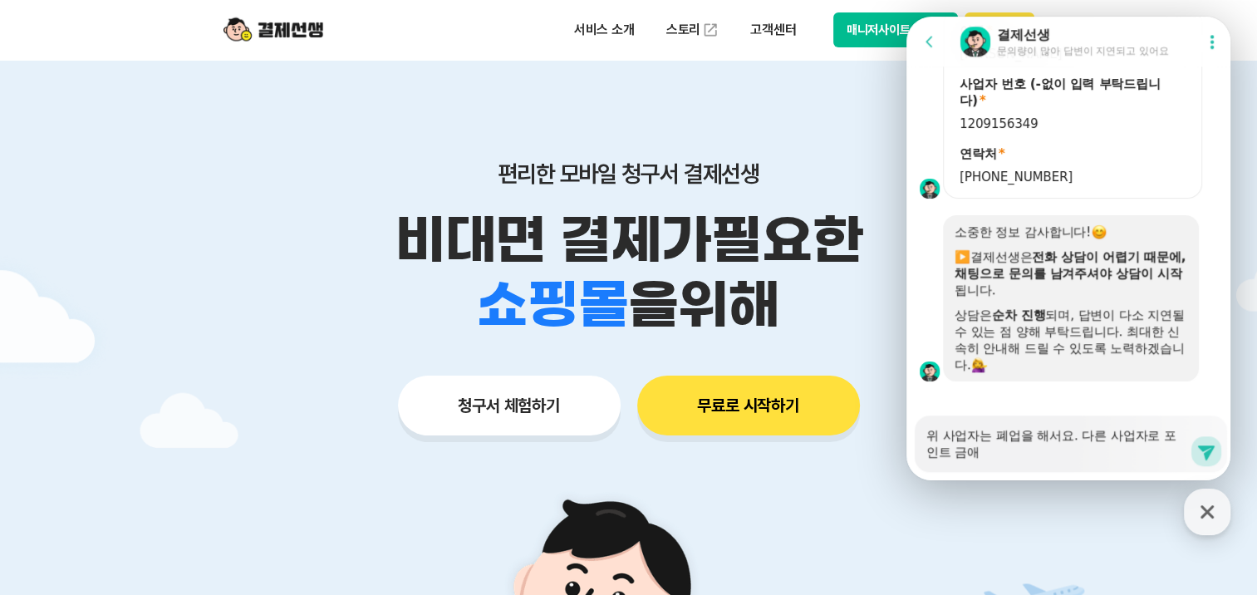
type textarea "위 사업자는 폐업을 해서요. 다른 사업자로 포인트 금액"
type textarea "x"
type textarea "위 사업자는 폐업을 해서요. 다른 사업자로 포인트 금액"
type textarea "x"
type textarea "위 사업자는 폐업을 해서요. 다른 사업자로 포인트 금액 ㅇ"
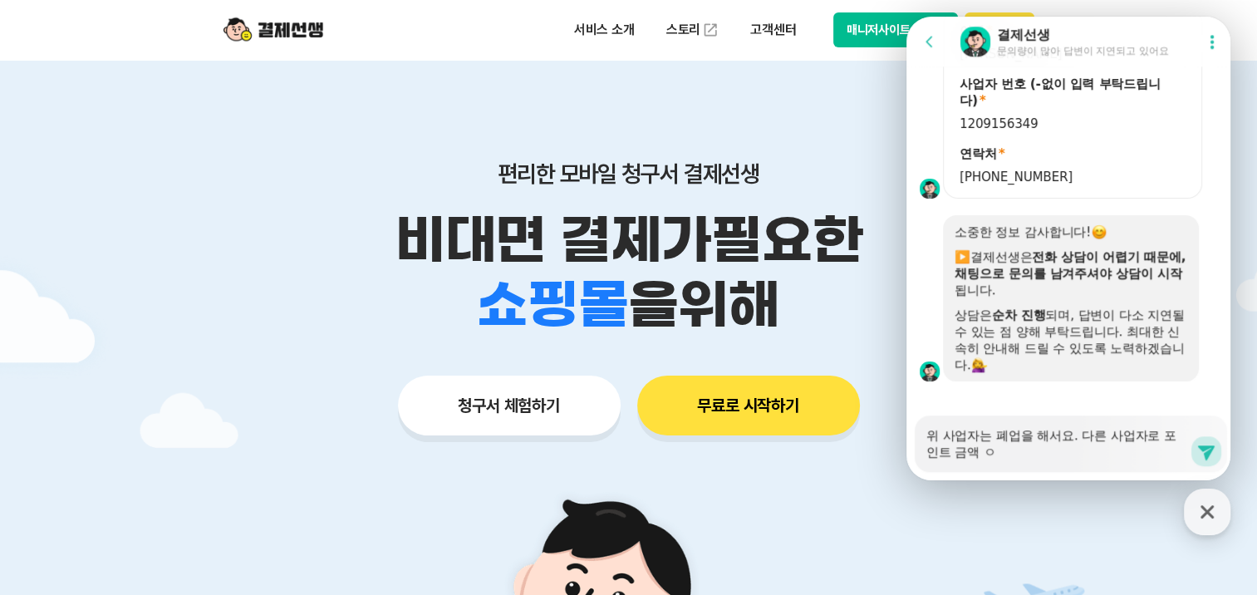
type textarea "x"
type textarea "위 사업자는 폐업을 해서요. 다른 사업자로 포인트 금액 이"
type textarea "x"
type textarea "위 사업자는 폐업을 해서요. 다른 사업자로 포인트 금액 잉"
type textarea "x"
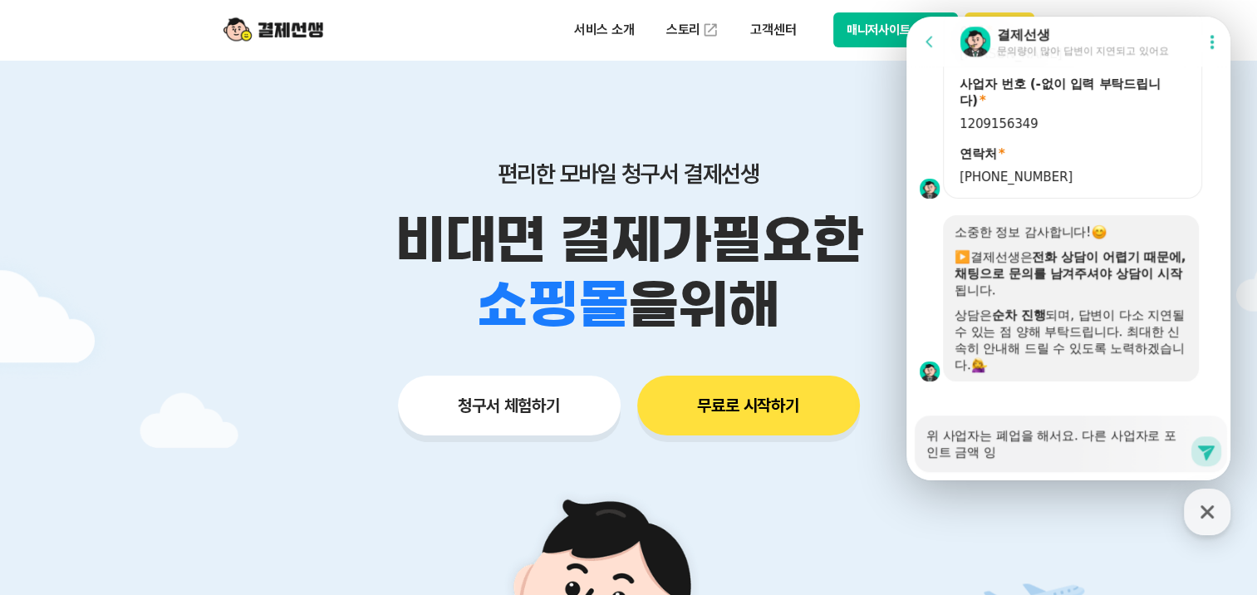
type textarea "위 사업자는 폐업을 해서요. 다른 사업자로 포인트 금액 이우"
type textarea "x"
type textarea "위 사업자는 폐업을 해서요. 다른 사업자로 포인트 금액 이워"
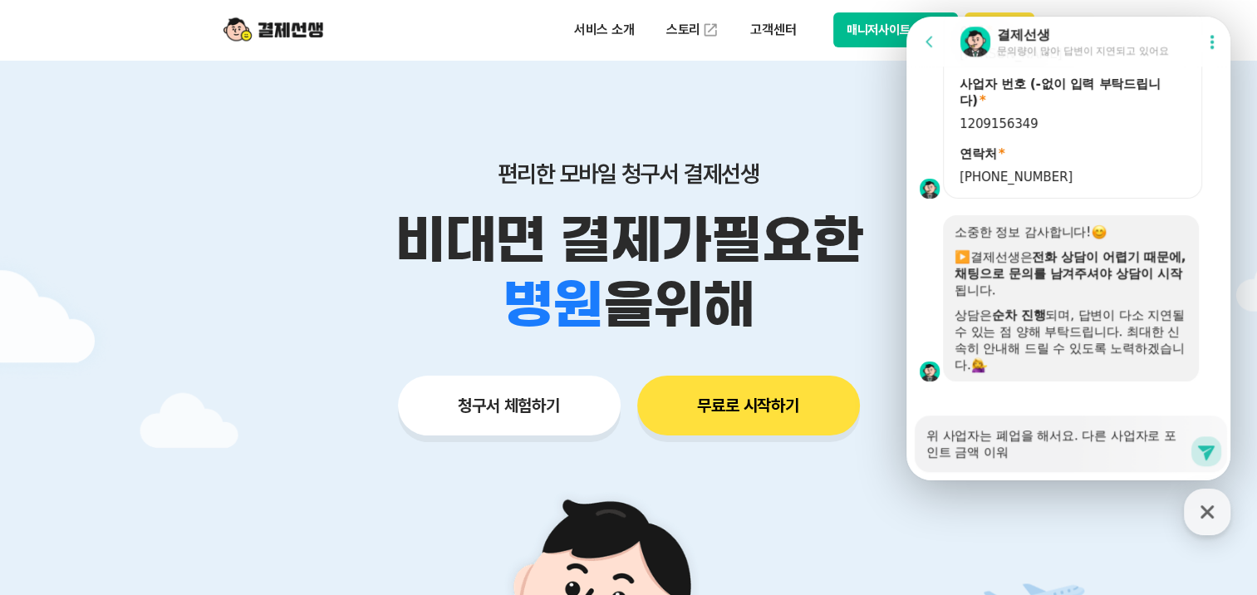
type textarea "x"
type textarea "위 사업자는 폐업을 해서요. 다른 사업자로 포인트 금액 이월"
type textarea "x"
type textarea "위 사업자는 폐업을 해서요. 다른 사업자로 포인트 금액 이월"
type textarea "x"
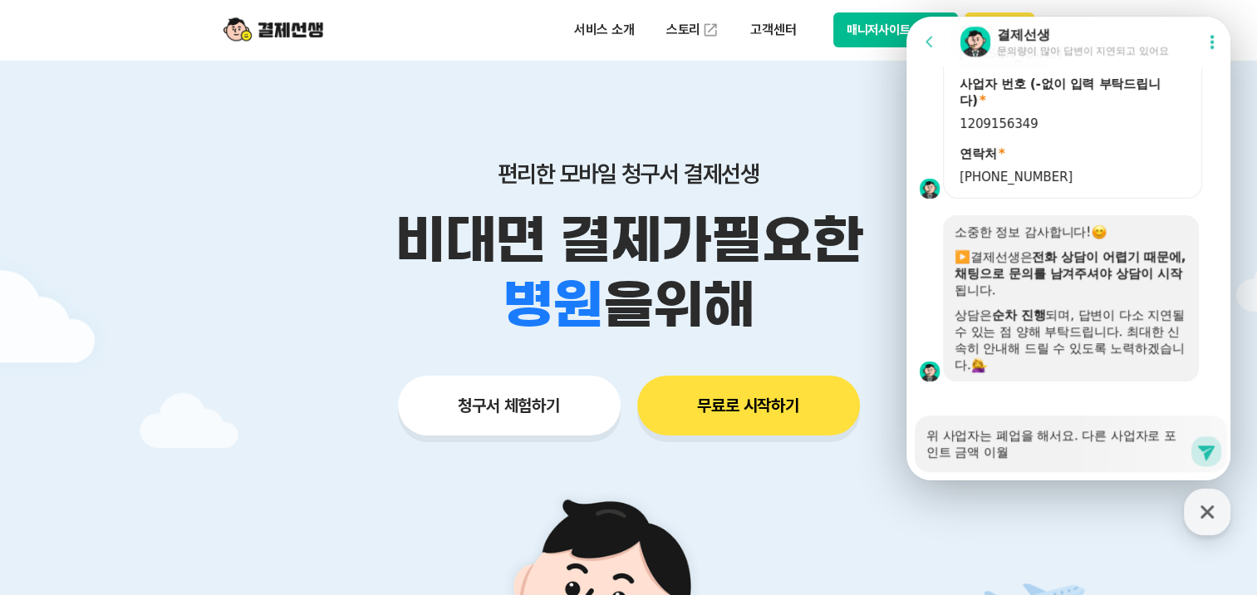
type textarea "위 사업자는 폐업을 해서요. 다른 사업자로 포인트 금액 이월"
type textarea "x"
type textarea "위 사업자는 폐업을 해서요. 다른 사업자로 포인트 금액 이"
type textarea "x"
type textarea "위 사업자는 폐업을 해서요. 다른 사업자로 포인트 금액"
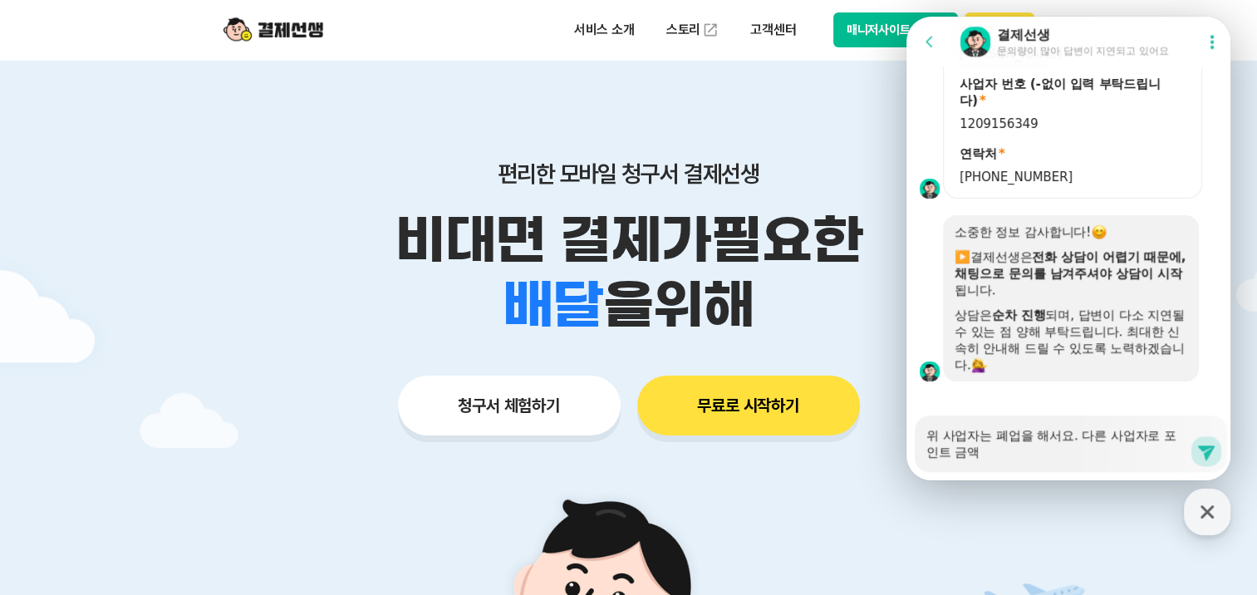
type textarea "x"
type textarea "위 사업자는 폐업을 해서요. 다른 사업자로 포인트 금액 ㄴ"
type textarea "x"
type textarea "위 사업자는 폐업을 해서요. 다른 사업자로 포인트 금액 넘"
type textarea "x"
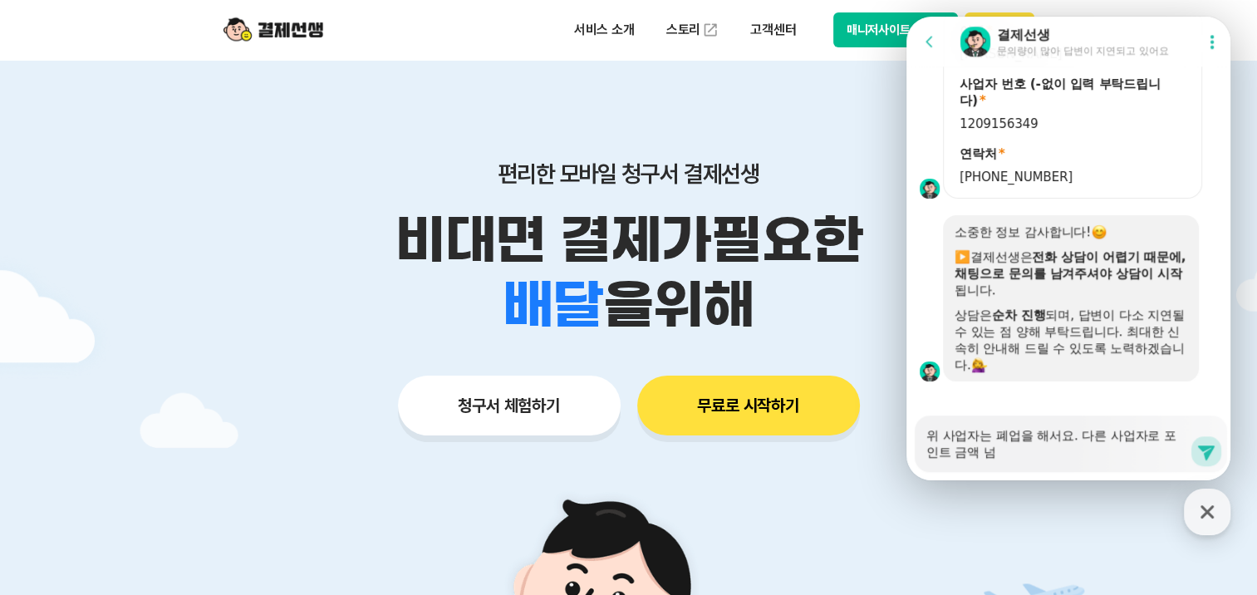
type textarea "위 사업자는 폐업을 해서요. 다른 사업자로 포인트 금액 넘ㄱ"
type textarea "x"
type textarea "위 사업자는 폐업을 해서요. 다른 사업자로 포인트 금액 넘겨"
type textarea "x"
type textarea "위 사업자는 폐업을 해서요. 다른 사업자로 포인트 금액 넘겾"
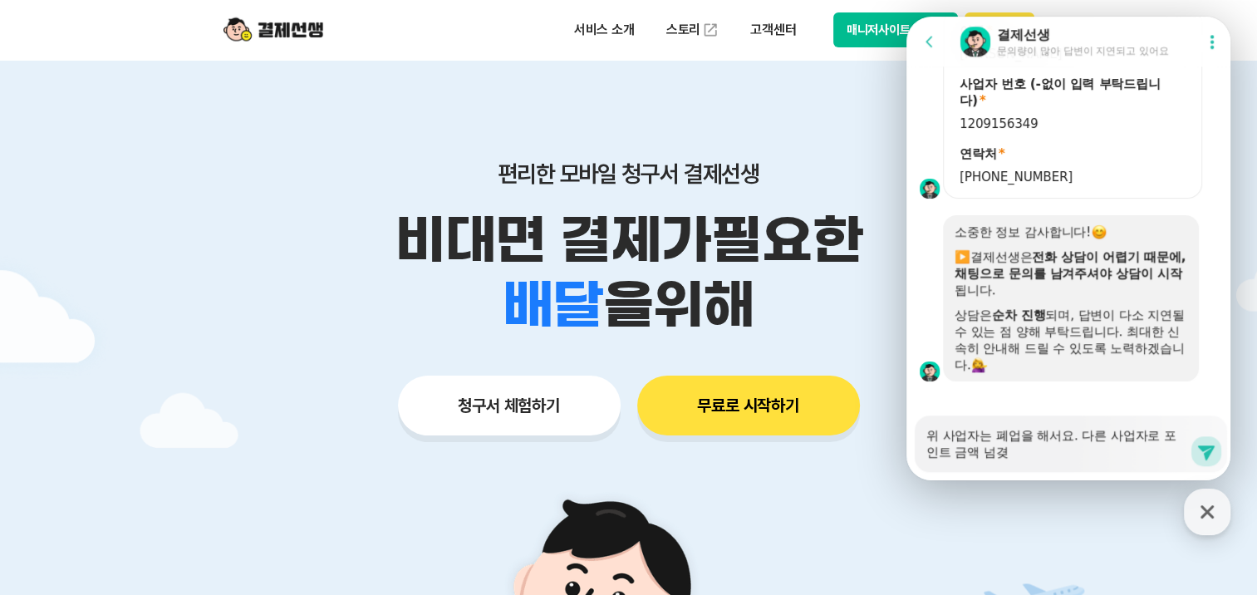
type textarea "x"
type textarea "위 사업자는 폐업을 해서요. 다른 사업자로 포인트 금액 넘겨줏"
type textarea "x"
type textarea "위 사업자는 폐업을 해서요. 다른 사업자로 포인트 금액 넘겨주세"
type textarea "x"
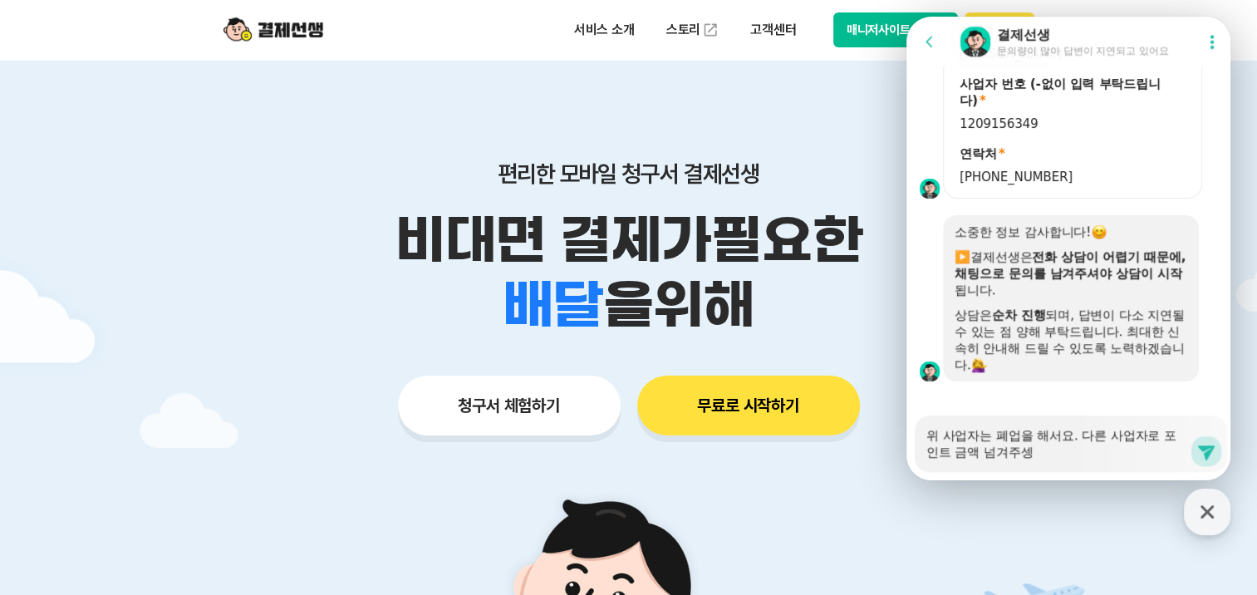
type textarea "위 사업자는 폐업을 해서요. 다른 사업자로 포인트 금액 넘겨주세요"
type textarea "x"
type textarea "위 사업자는 폐업을 해서요. 다른 사업자로 포인트 금액 넘겨주세요."
type textarea "x"
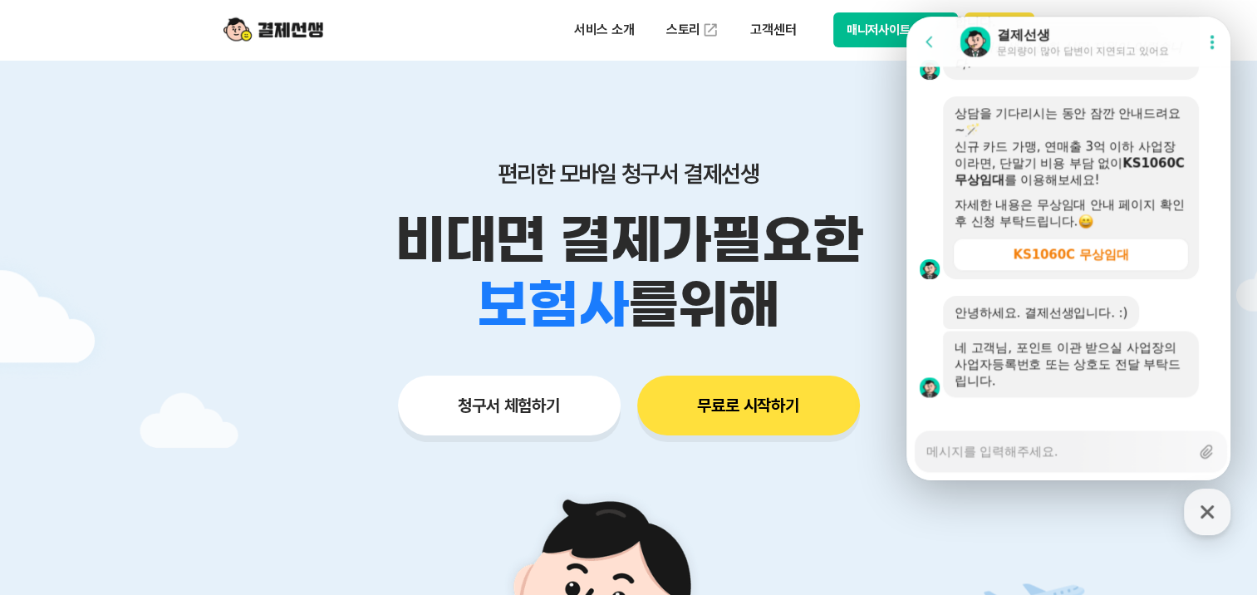
scroll to position [2313, 0]
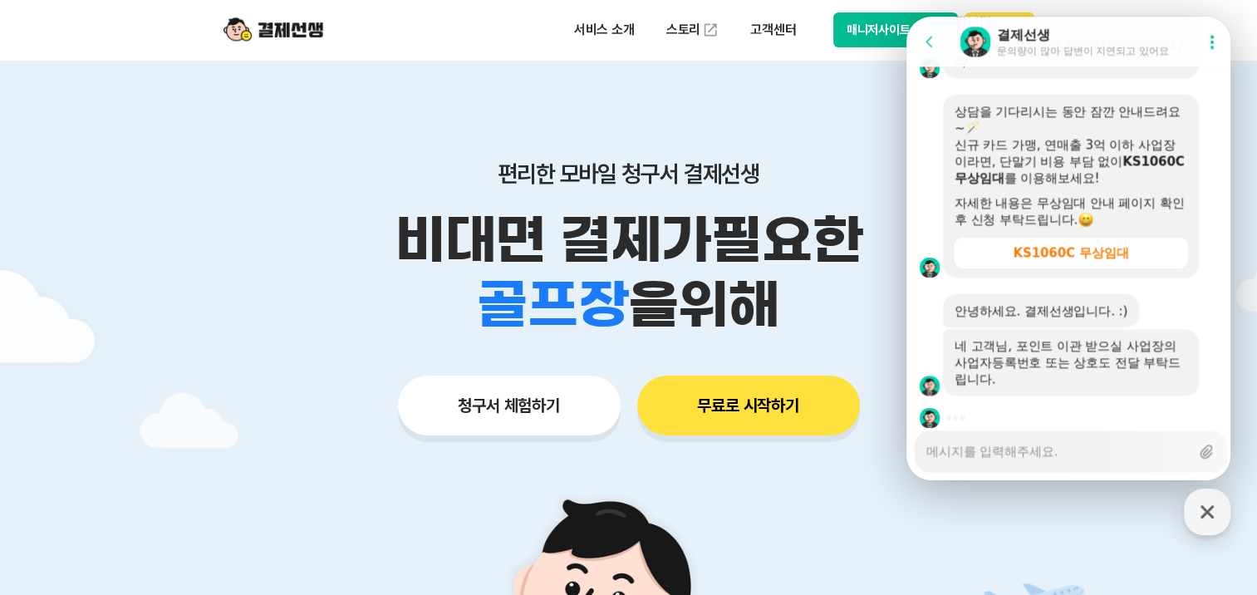
type textarea "x"
type textarea "ㅊ"
type textarea "x"
type textarea "처"
type textarea "x"
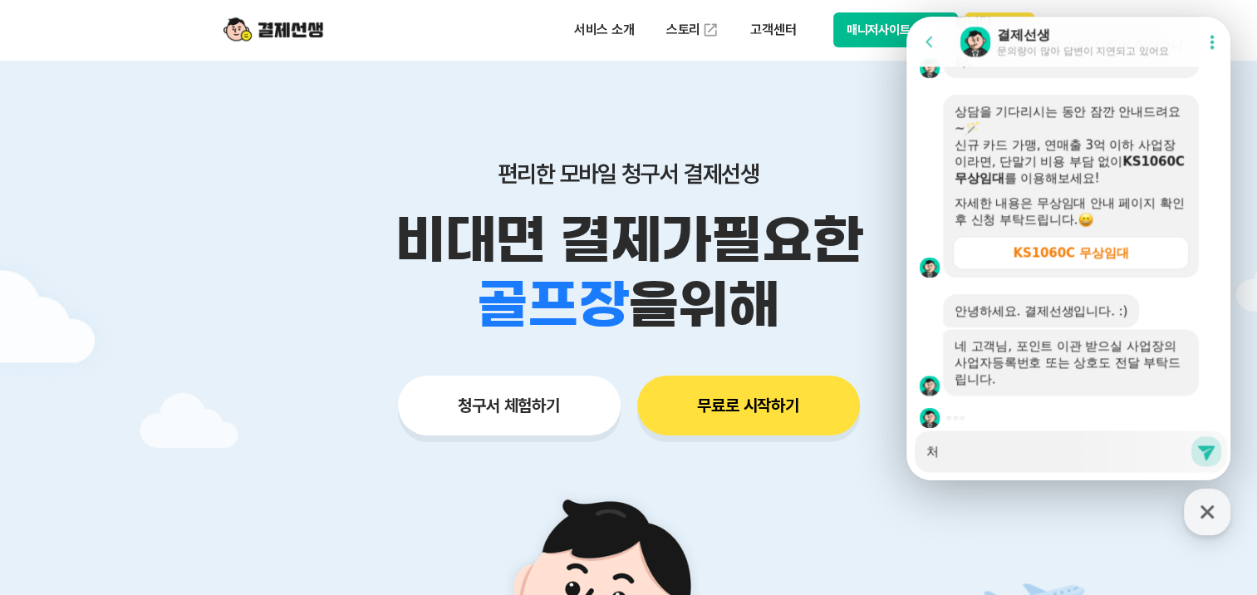
type textarea "청"
type textarea "x"
type textarea "청ㅁ"
type textarea "x"
type textarea "청며"
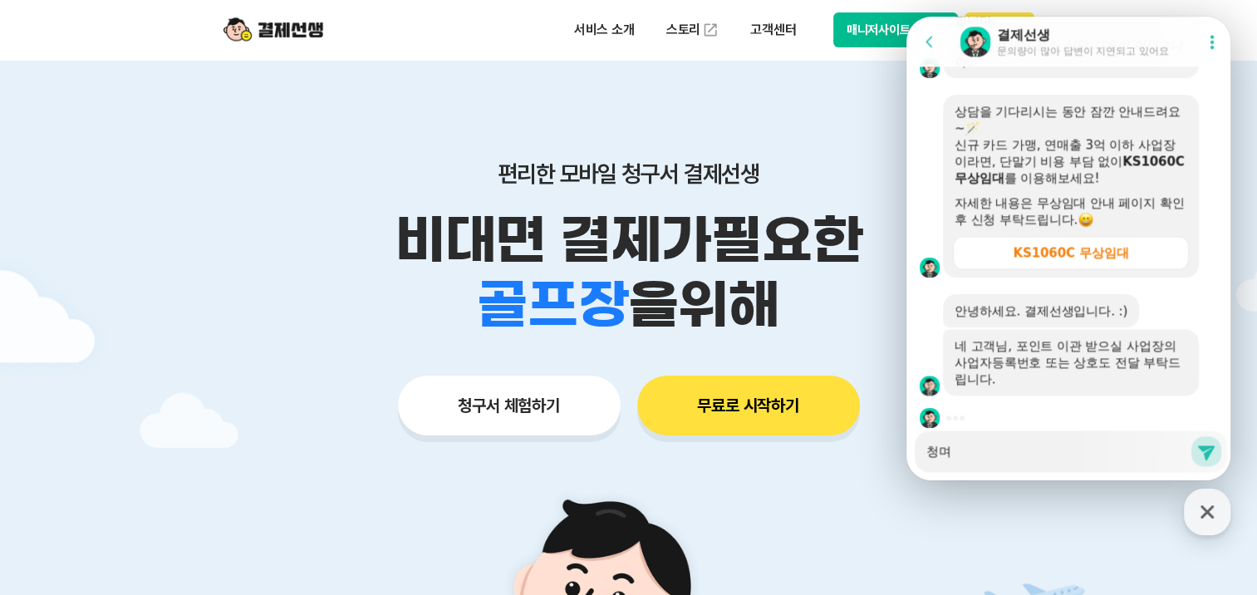
type textarea "x"
type textarea "[DATE]"
type textarea "x"
type textarea "청명하"
type textarea "x"
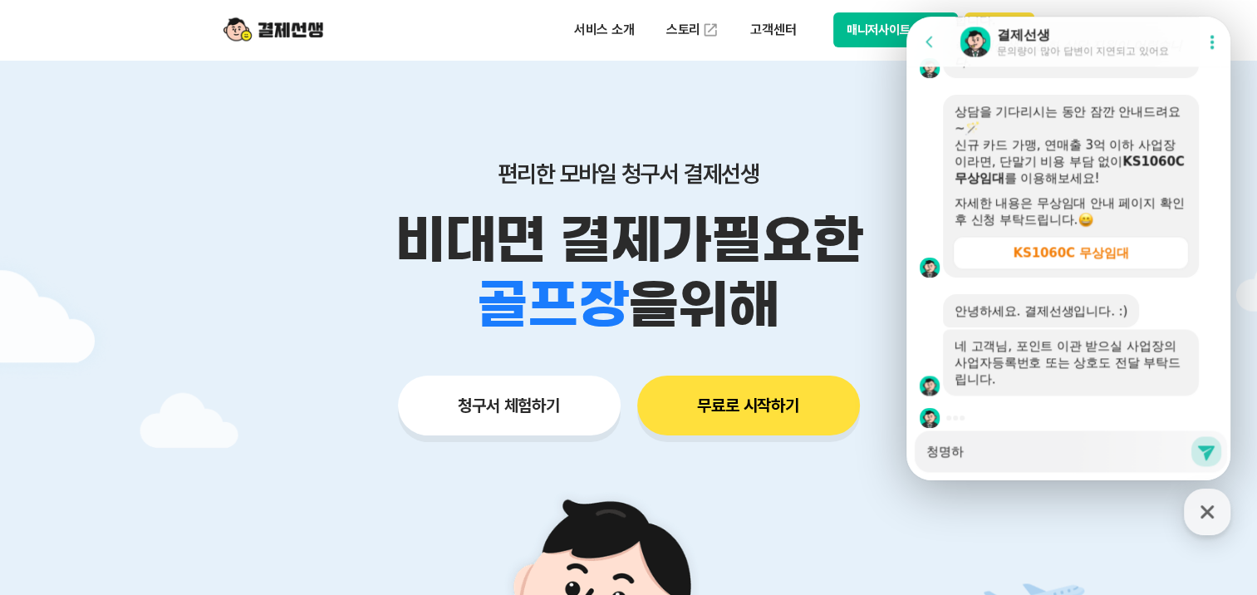
type textarea "청명학"
type textarea "x"
type textarea "청명학ㅇ"
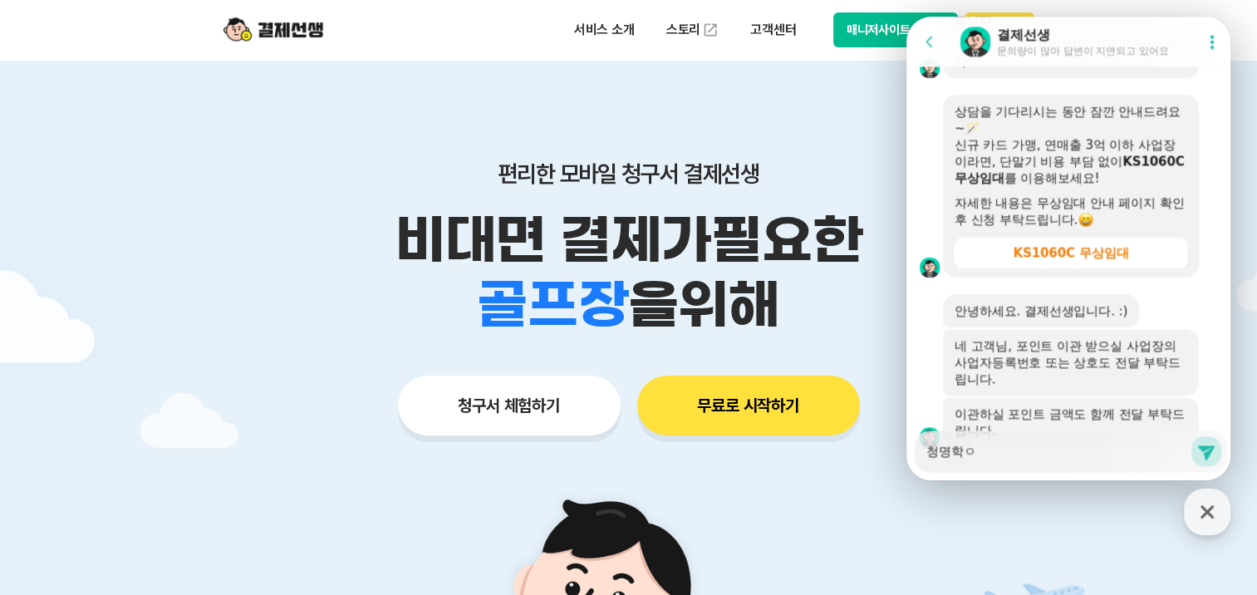
type textarea "x"
type textarea "청명학우"
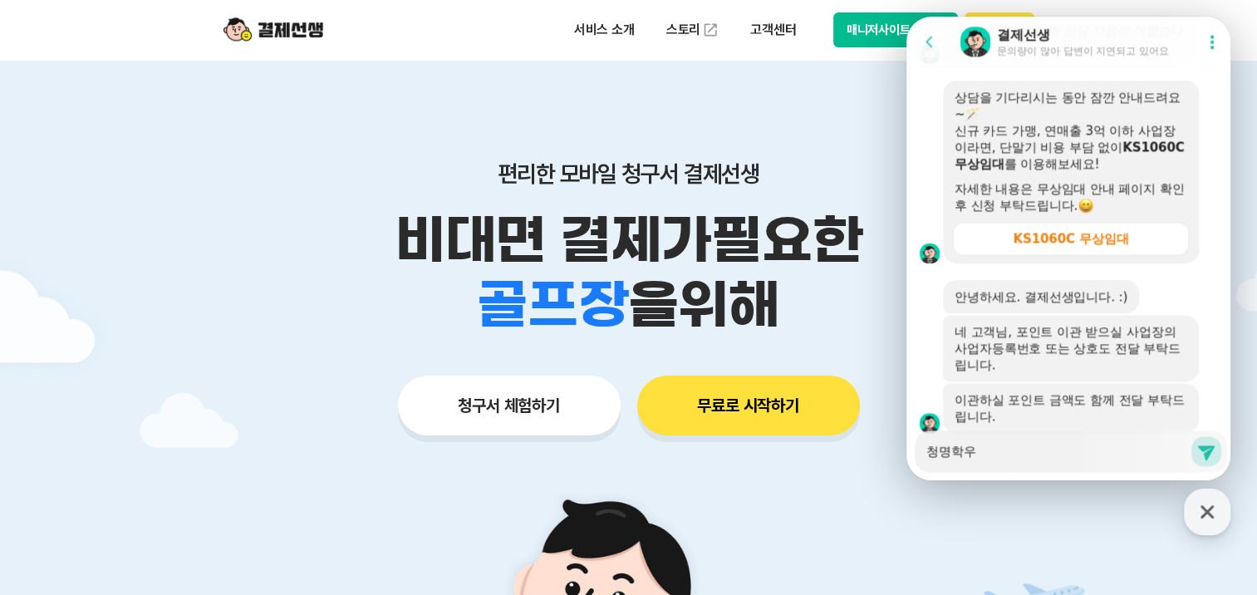
type textarea "x"
type textarea "청명학워"
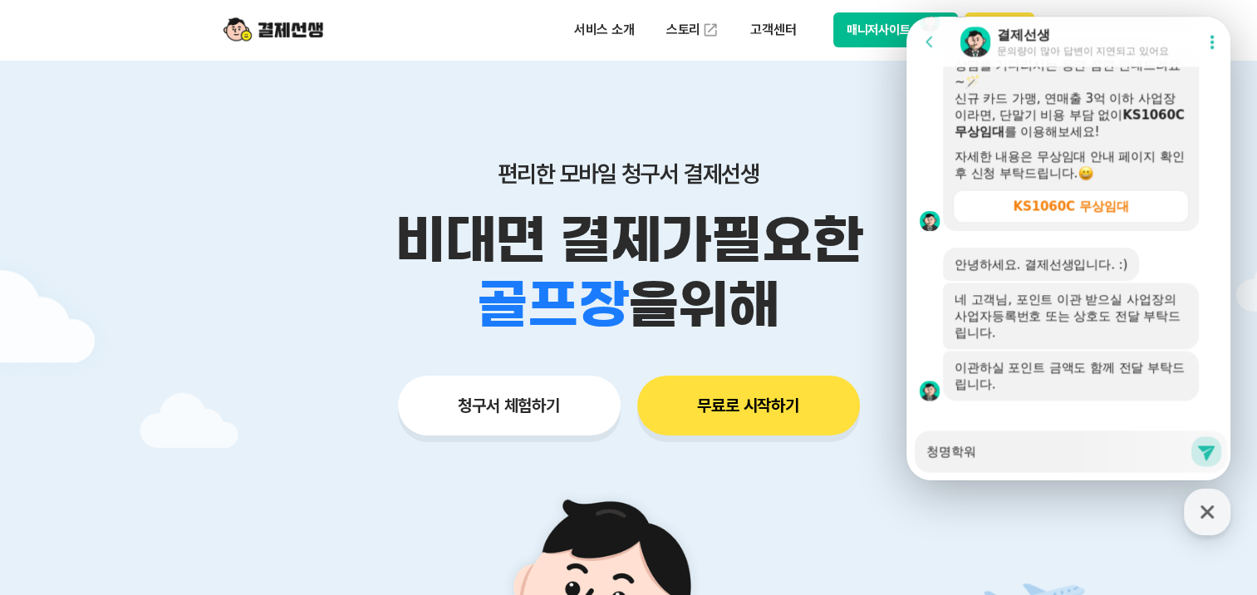
type textarea "x"
type textarea "청명학원"
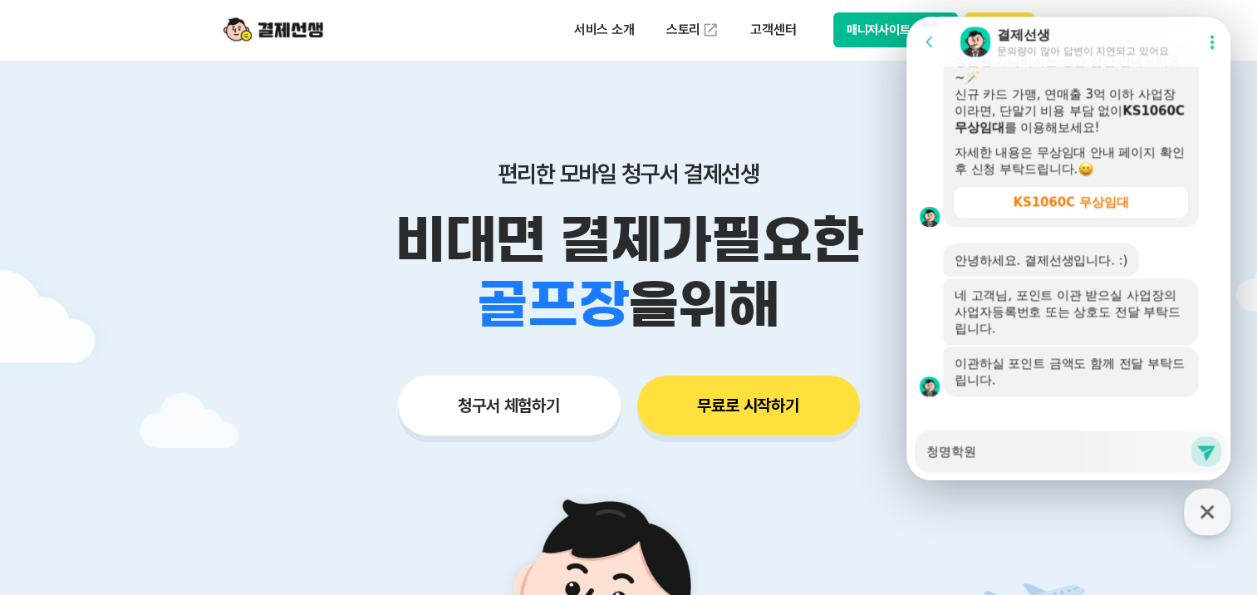
type textarea "x"
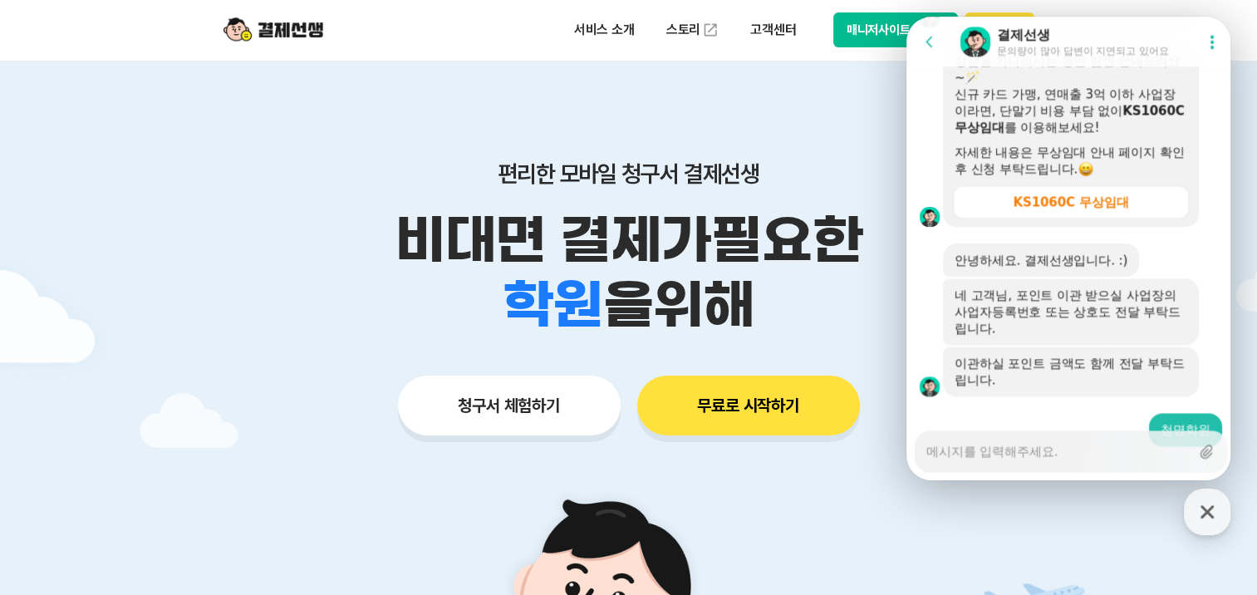
scroll to position [2414, 0]
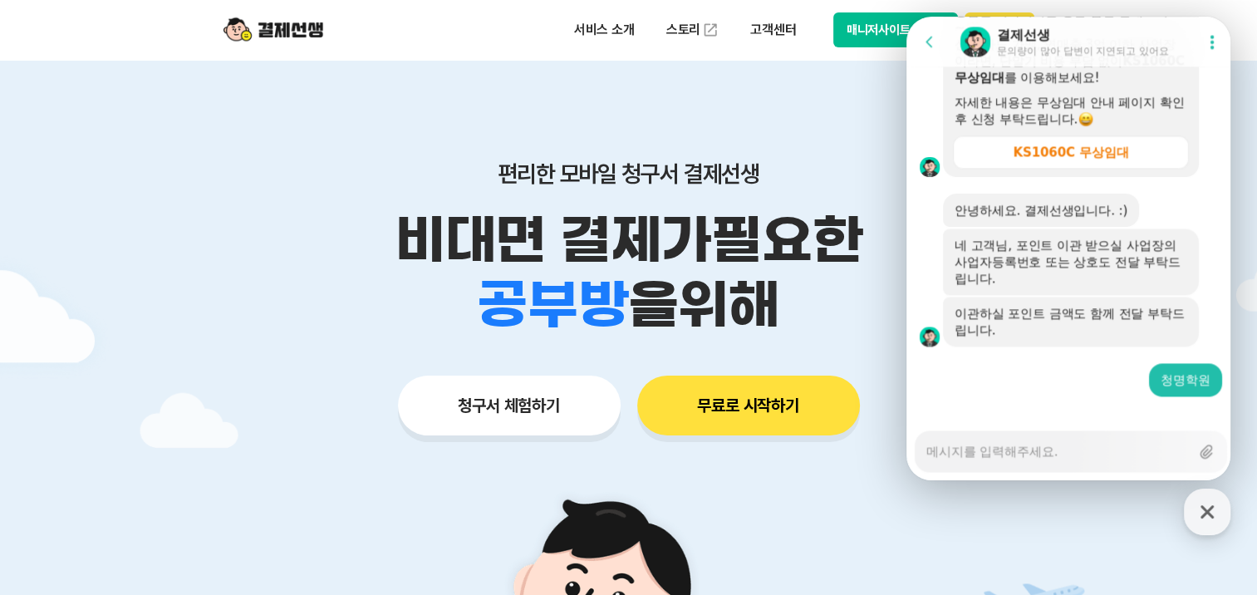
type textarea "x"
type textarea "7"
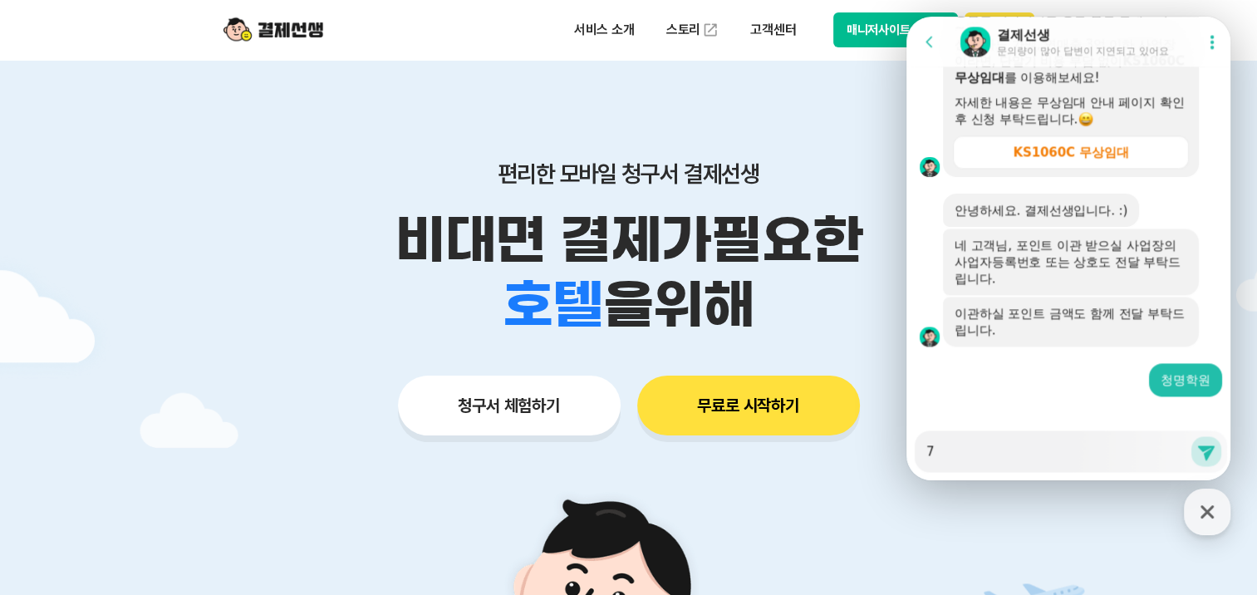
type textarea "x"
type textarea "73"
type textarea "x"
type textarea "734"
type textarea "x"
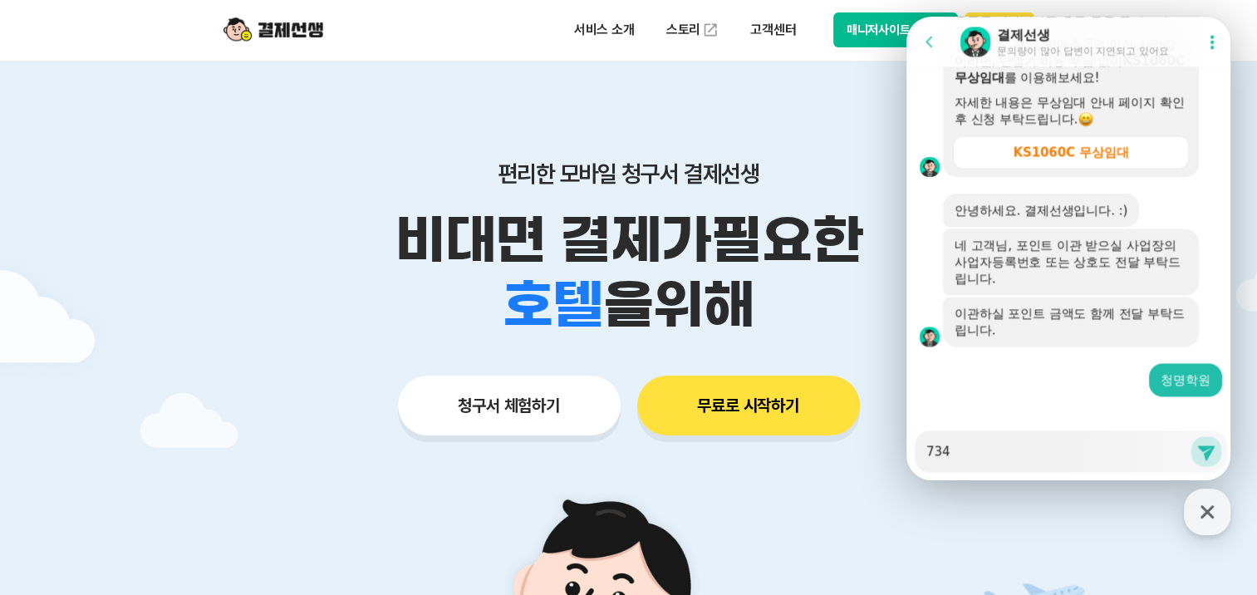
type textarea "734-"
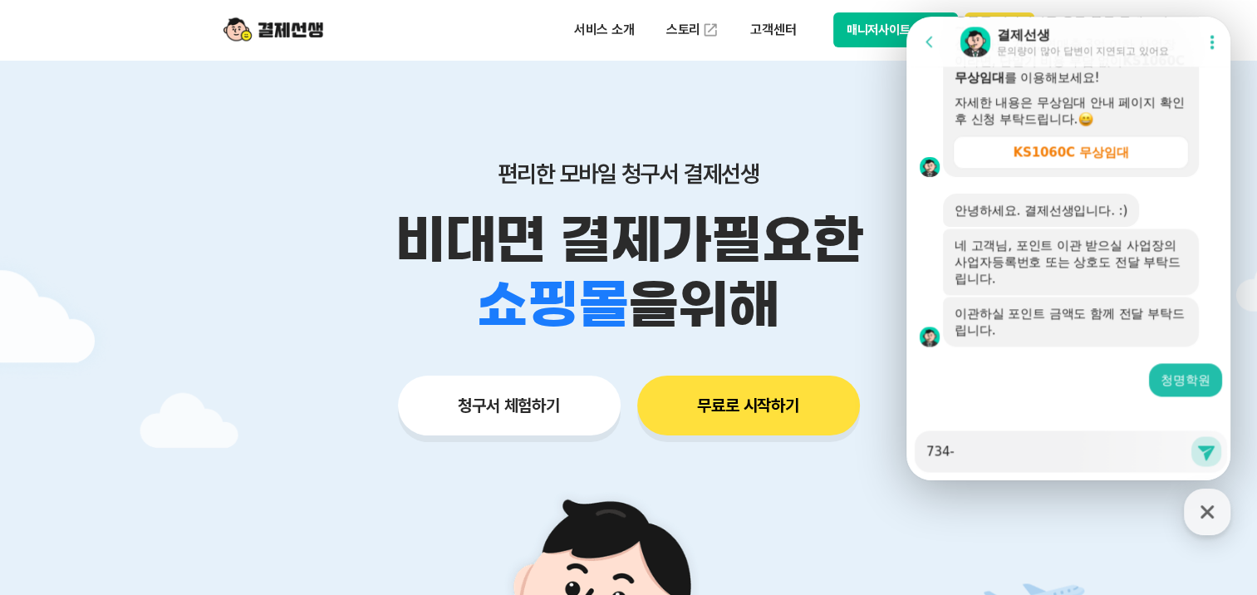
type textarea "x"
type textarea "734-9"
type textarea "x"
type textarea "734-93"
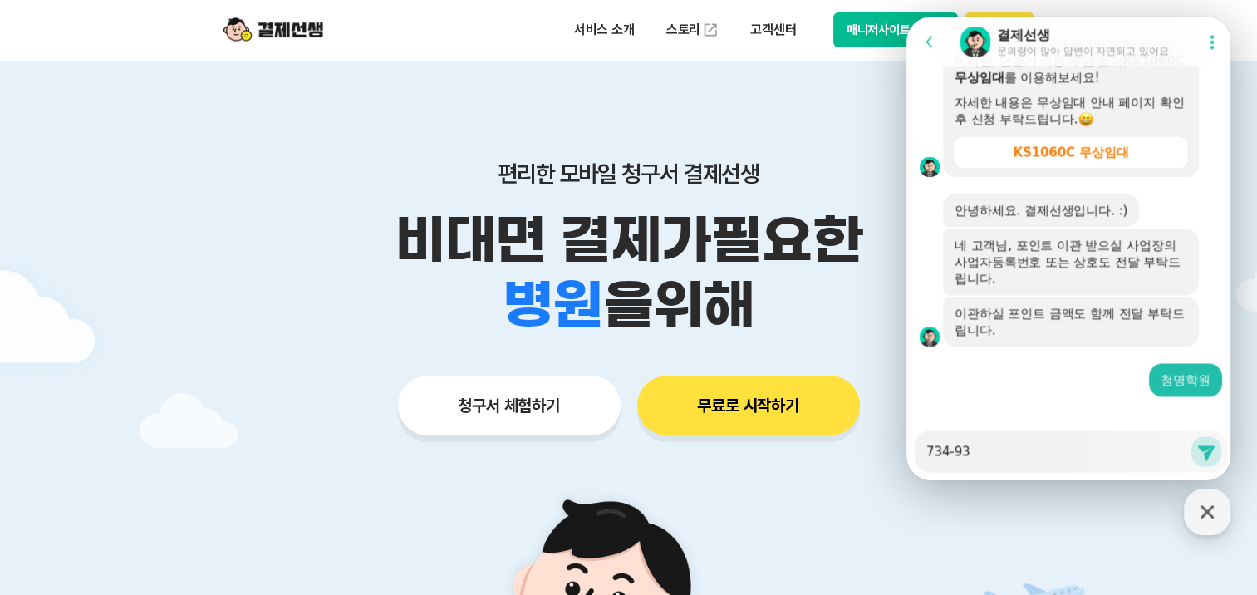
type textarea "x"
type textarea "734-93-"
type textarea "x"
type textarea "734-93-0"
type textarea "x"
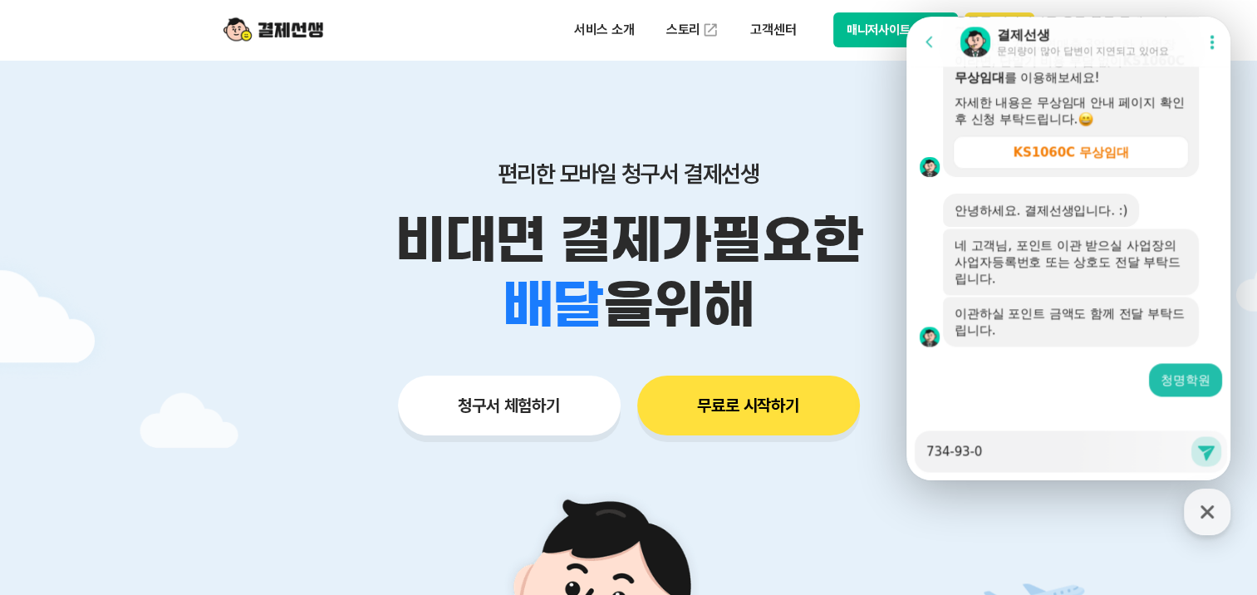
type textarea "[PHONE_NUMBER]"
type textarea "x"
type textarea "[PHONE_NUMBER]"
type textarea "x"
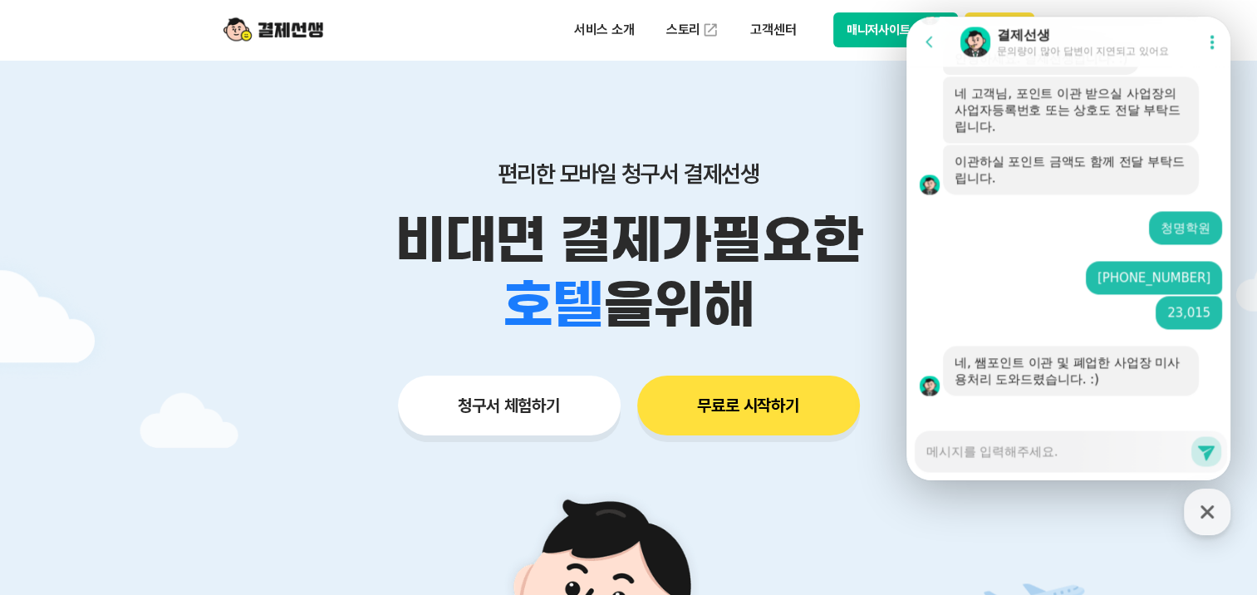
scroll to position [2616, 0]
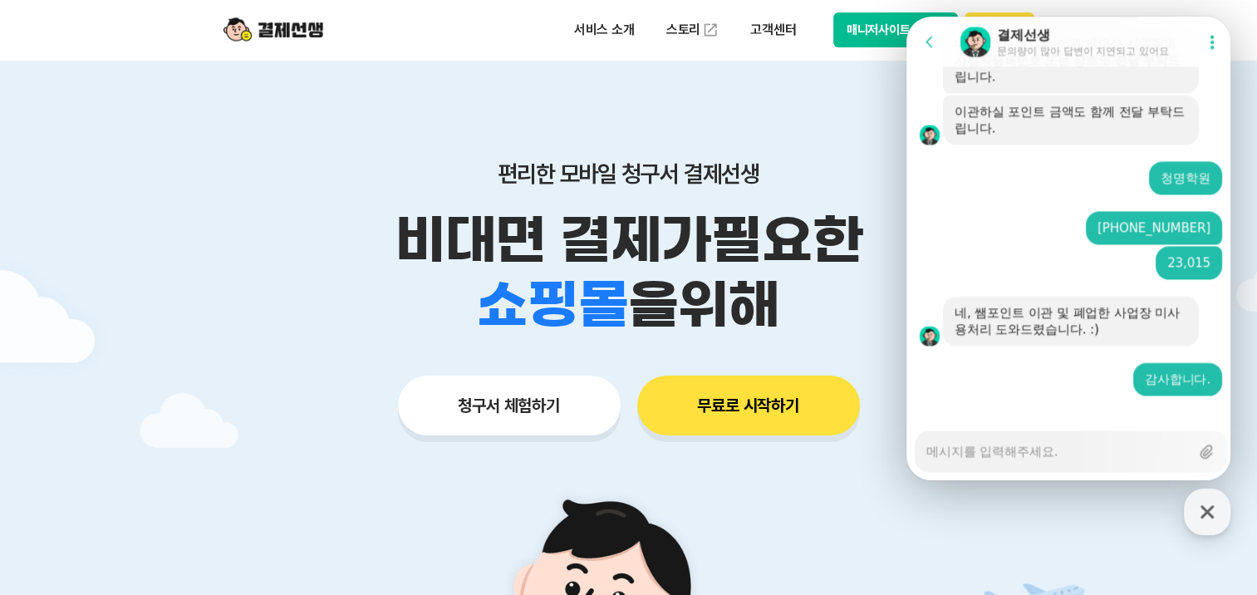
click at [832, 93] on div "편리한 모바일 청구서 결제선생 비대면 결제가 필요한 학원 공부방 호텔 쇼핑몰 병원 배달 보험사 항공사 골프장 을 위해 청구서 체험하기 무료로 …" at bounding box center [629, 265] width 851 height 410
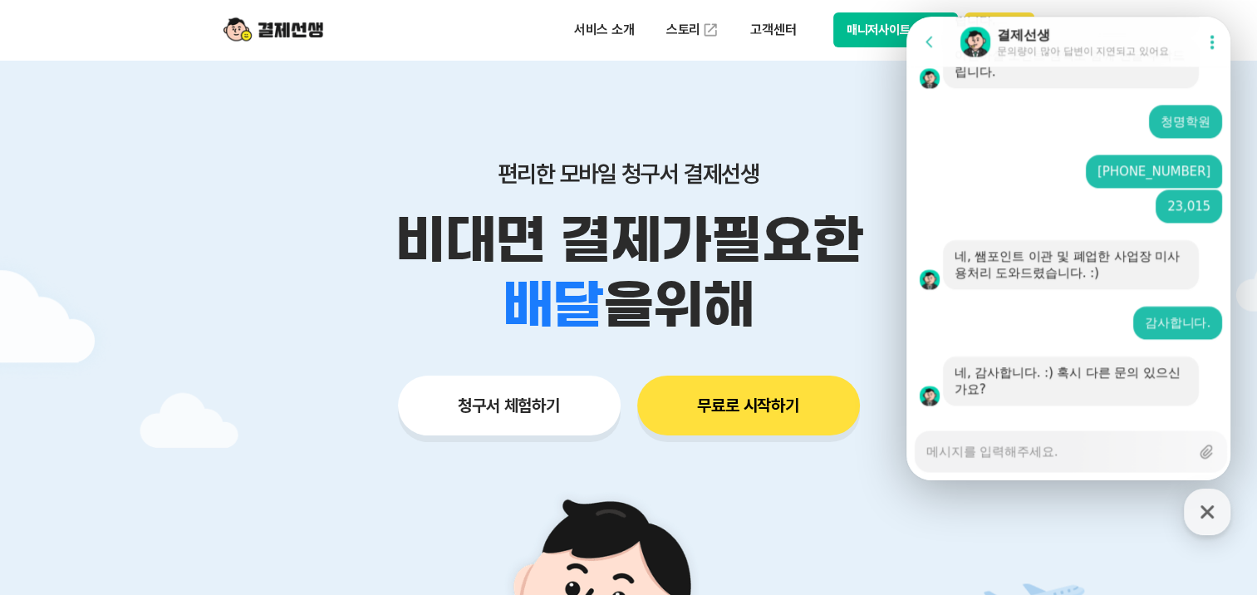
scroll to position [2682, 0]
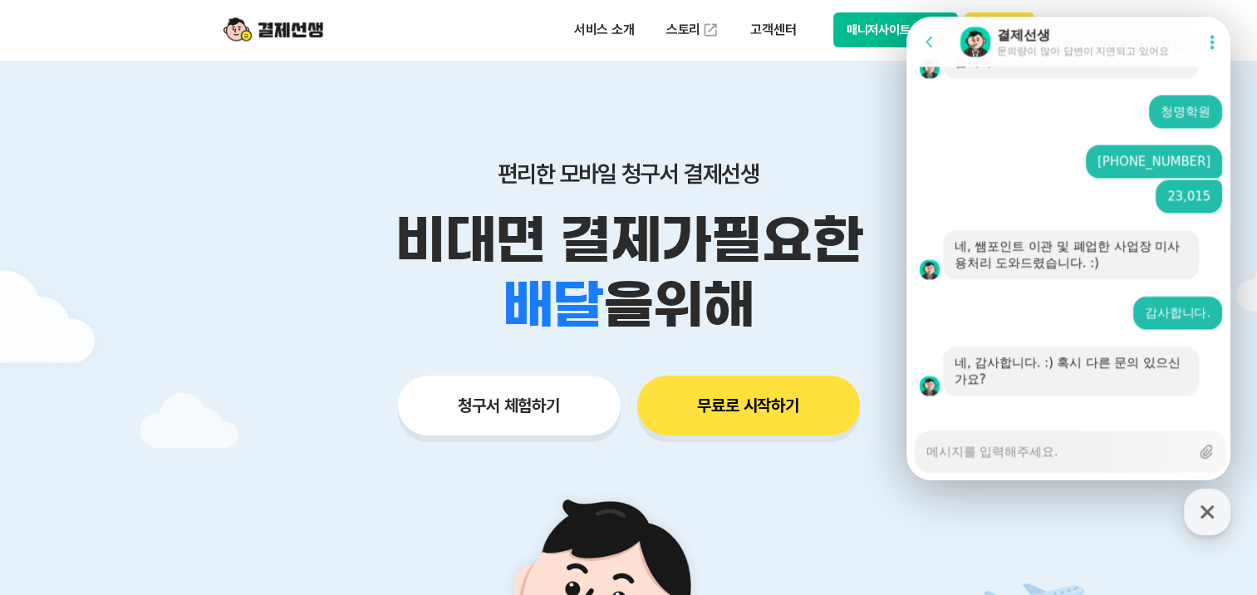
click at [281, 28] on img at bounding box center [274, 30] width 100 height 32
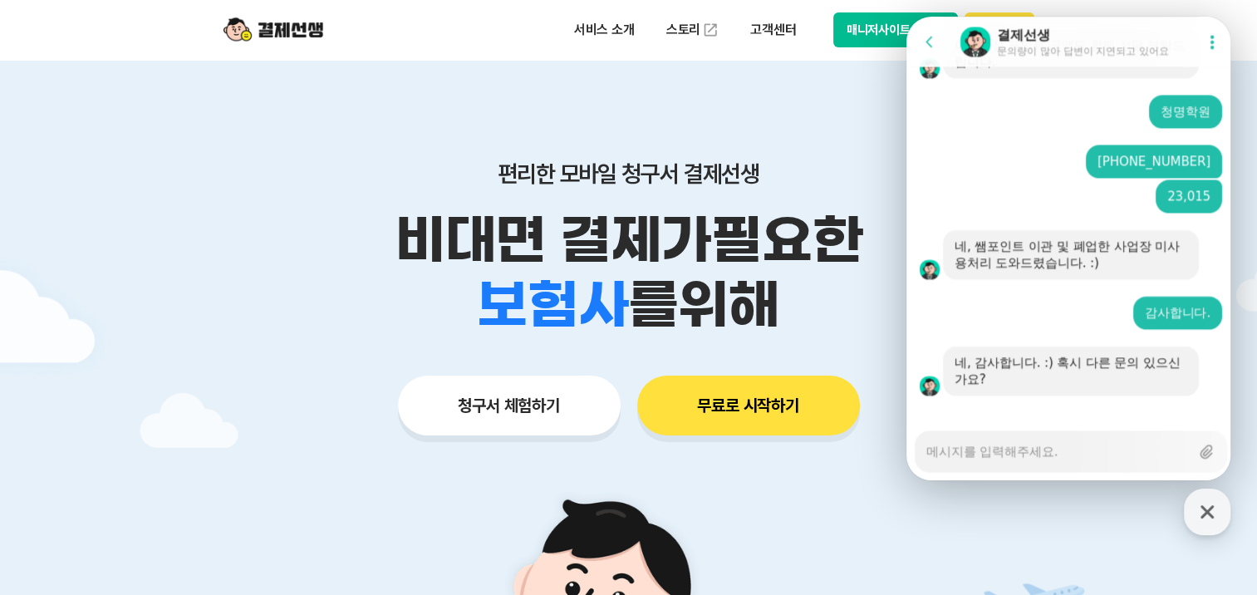
click at [1035, 453] on textarea "Messenger Input Textarea" at bounding box center [1057, 445] width 263 height 28
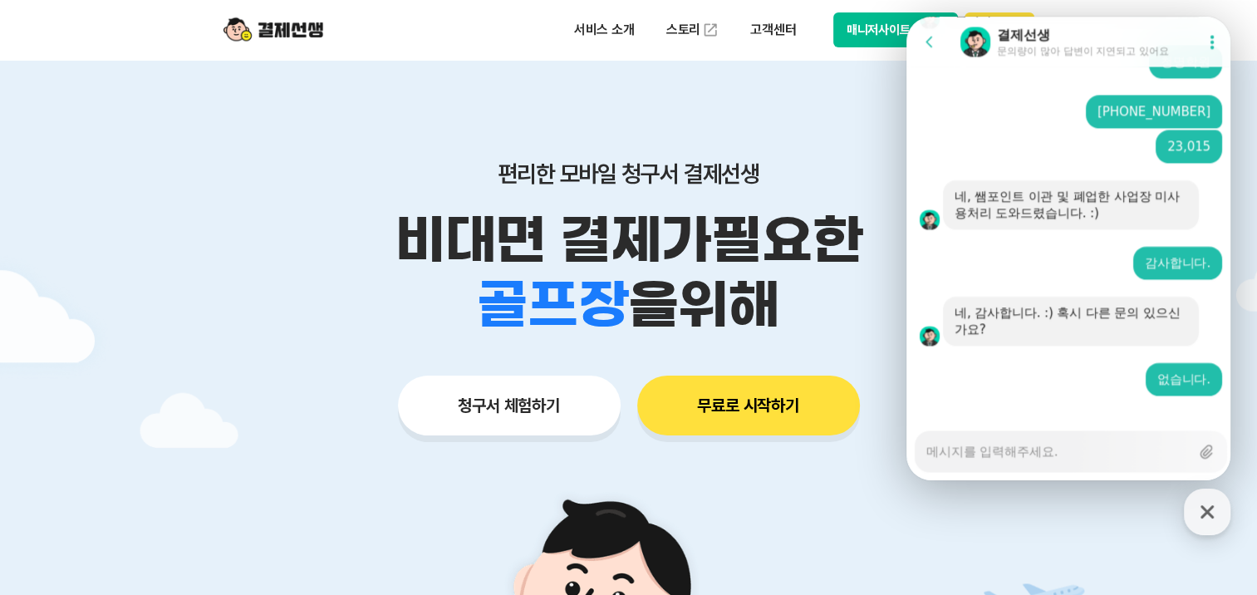
click at [786, 120] on div "편리한 모바일 청구서 결제선생 비대면 결제가 필요한 학원 공부방 호텔 쇼핑몰 병원 배달 보험사 항공사 골프장 을 위해 청구서 체험하기 무료로 …" at bounding box center [629, 265] width 851 height 410
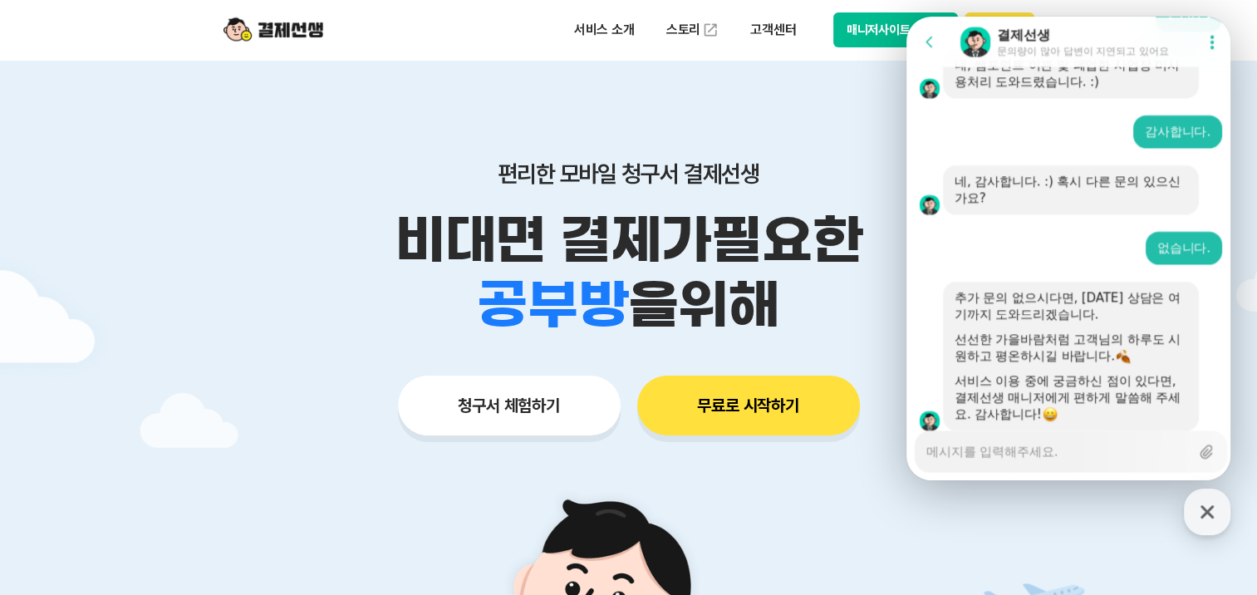
scroll to position [2898, 0]
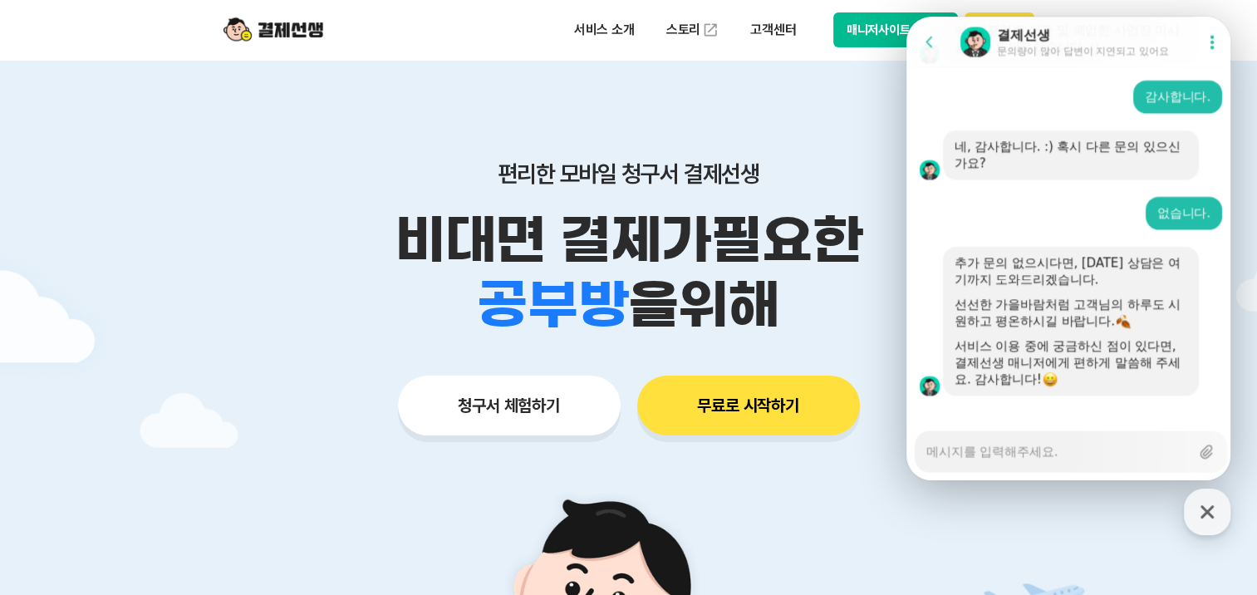
click at [866, 24] on button "매니저사이트 로그인" at bounding box center [895, 29] width 125 height 35
